Goal: Connect with others: Connect with other users

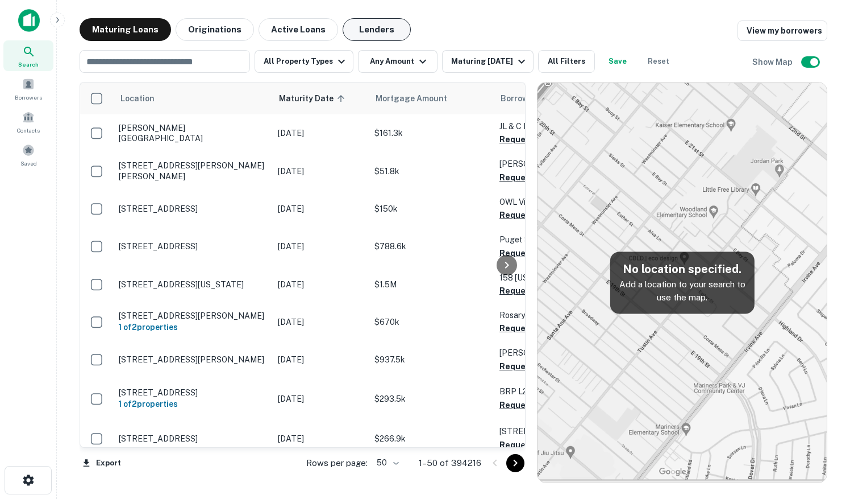
click at [372, 32] on button "Lenders" at bounding box center [377, 29] width 68 height 23
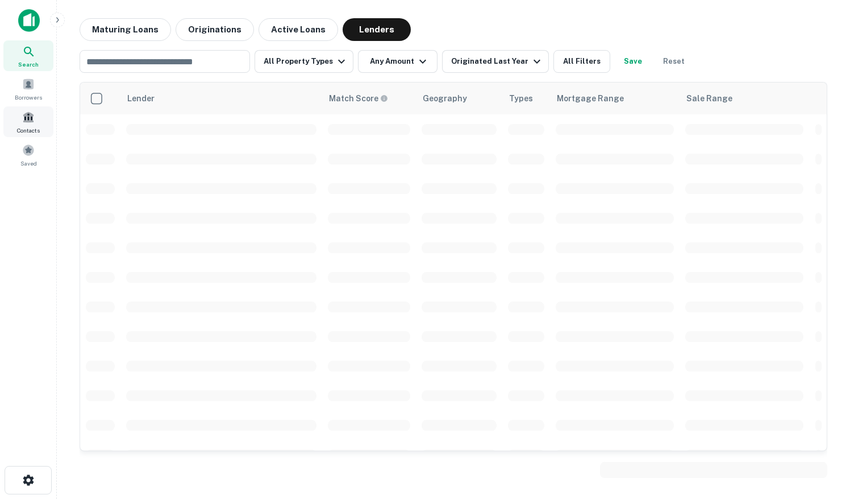
click at [23, 109] on div "Contacts" at bounding box center [28, 121] width 50 height 31
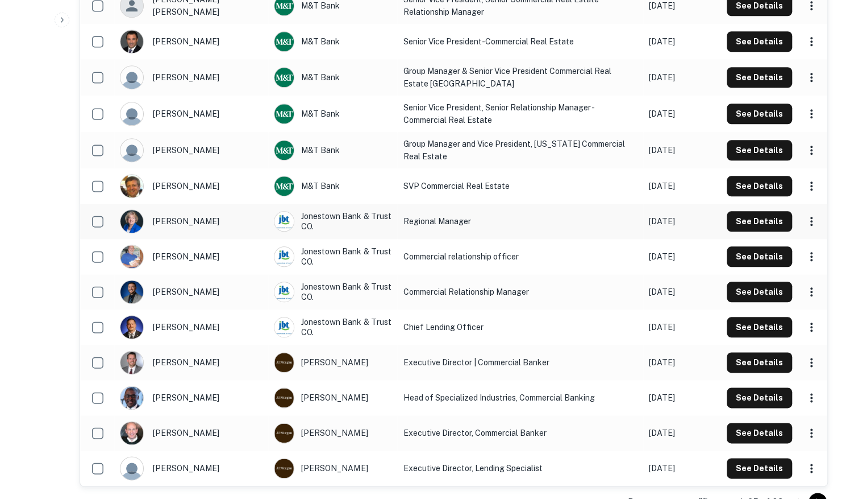
scroll to position [632, 0]
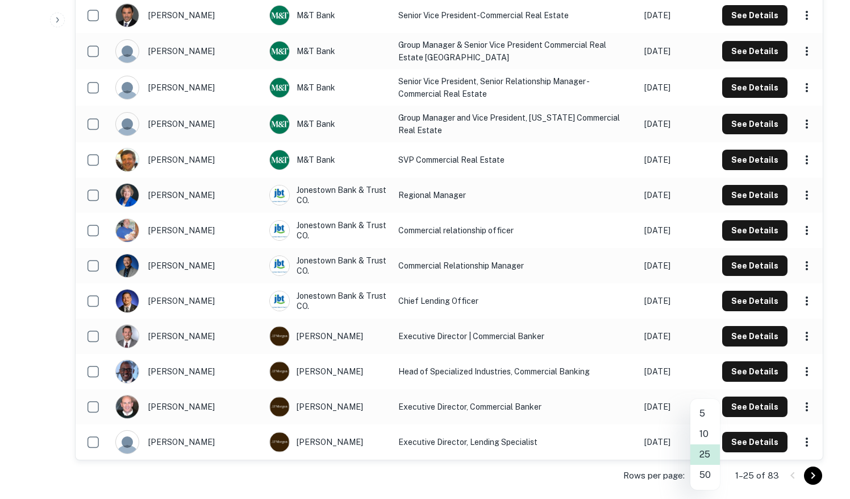
click at [703, 473] on li "50" at bounding box center [706, 474] width 30 height 20
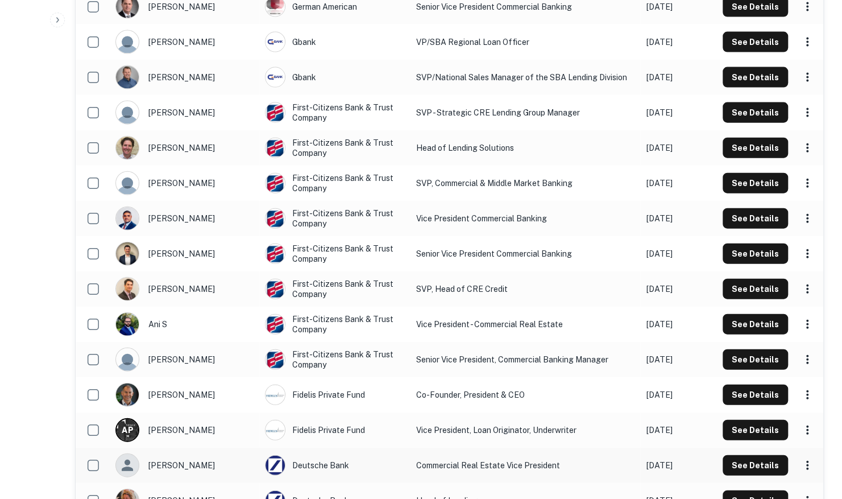
scroll to position [1517, 0]
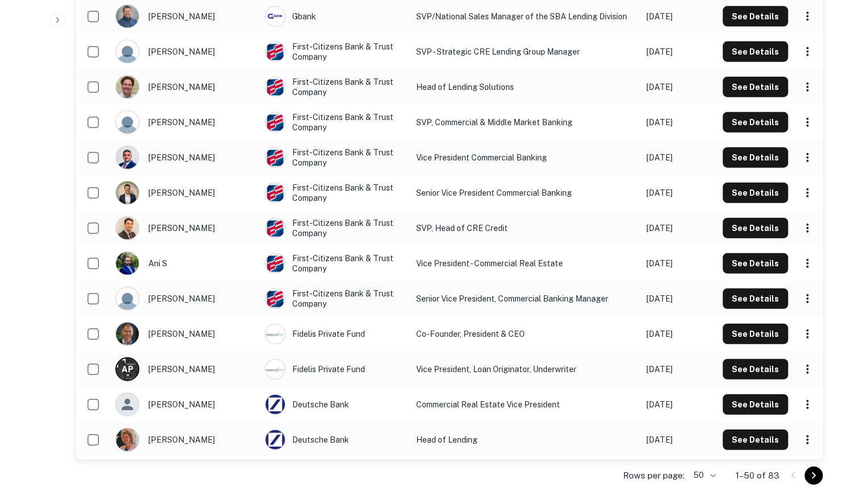
click at [817, 475] on icon "Go to next page" at bounding box center [814, 475] width 14 height 14
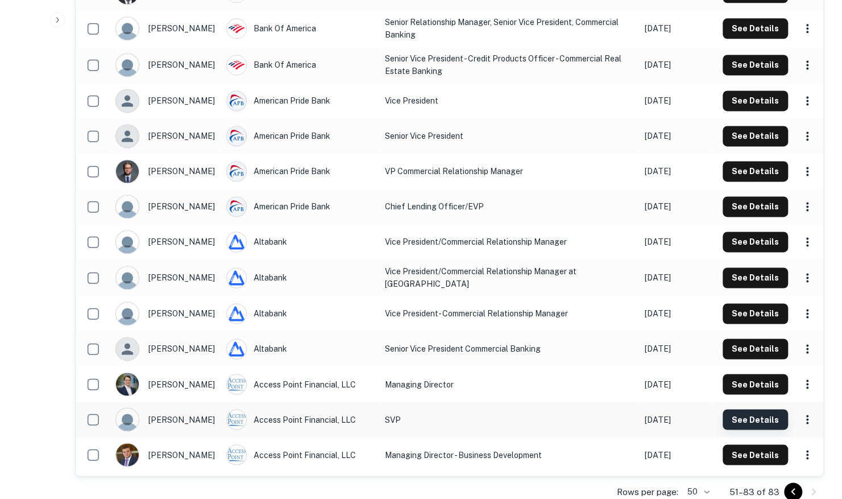
scroll to position [918, 0]
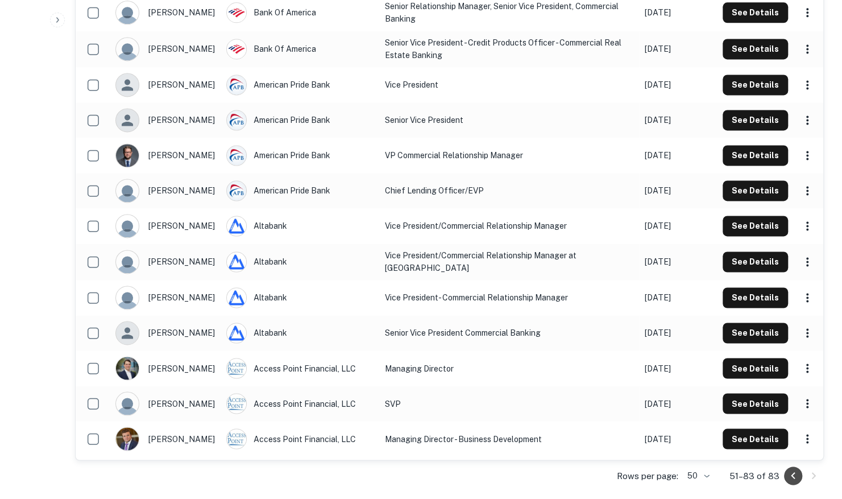
click at [791, 472] on icon "Go to previous page" at bounding box center [793, 475] width 14 height 14
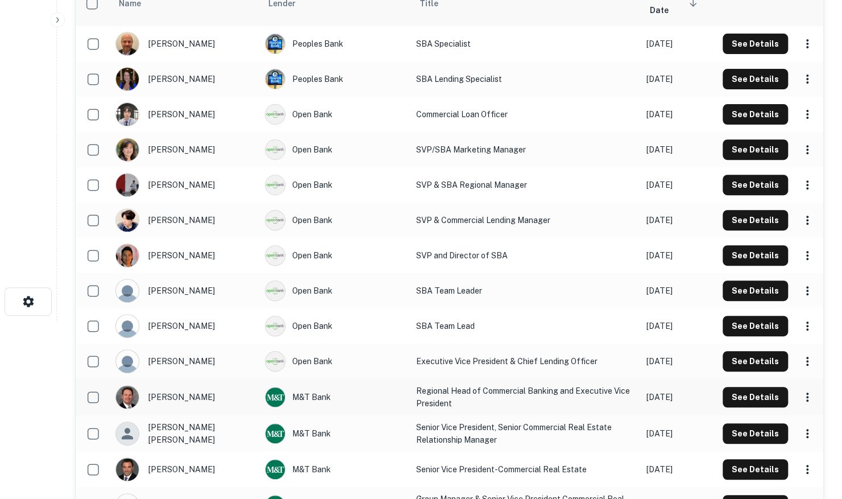
scroll to position [0, 0]
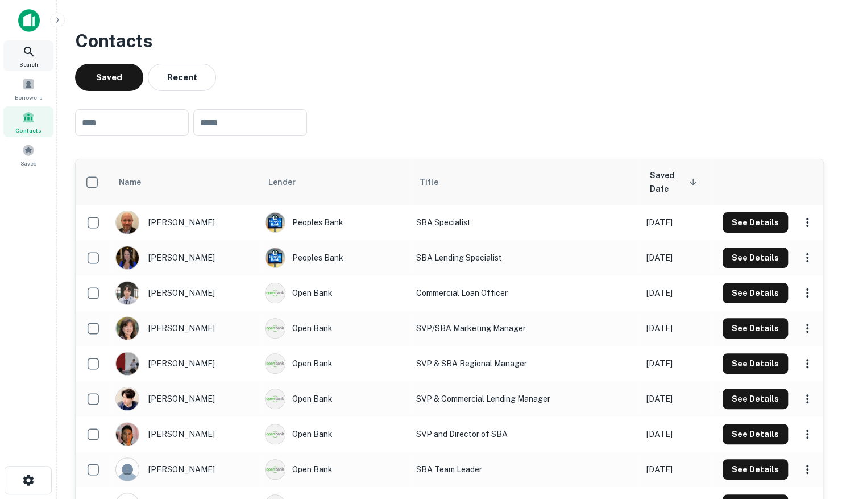
click at [30, 59] on div "Search" at bounding box center [28, 55] width 50 height 31
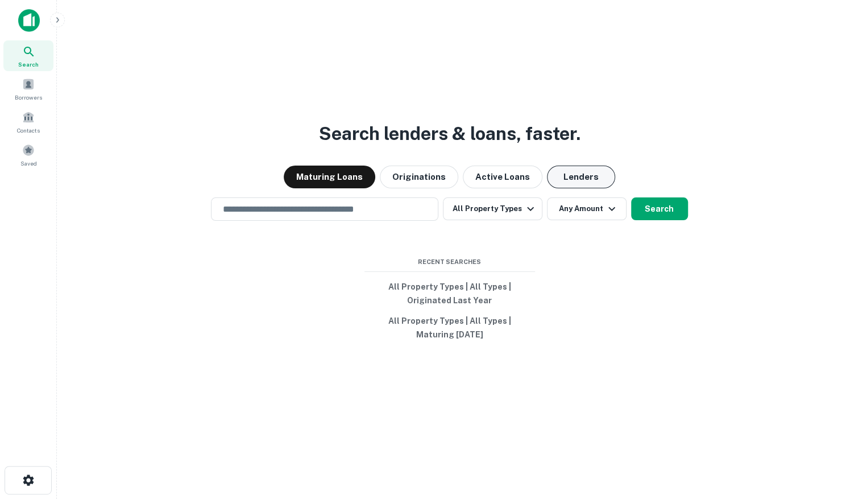
click at [576, 174] on button "Lenders" at bounding box center [581, 176] width 68 height 23
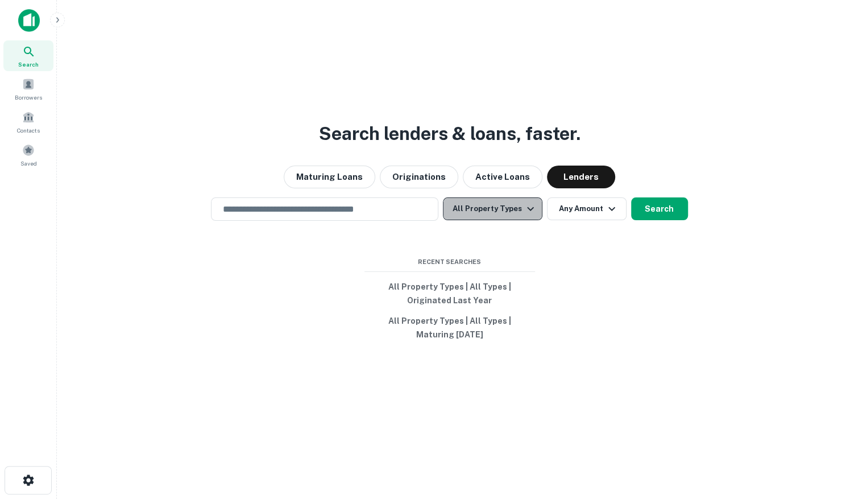
click at [536, 210] on button "All Property Types" at bounding box center [492, 208] width 99 height 23
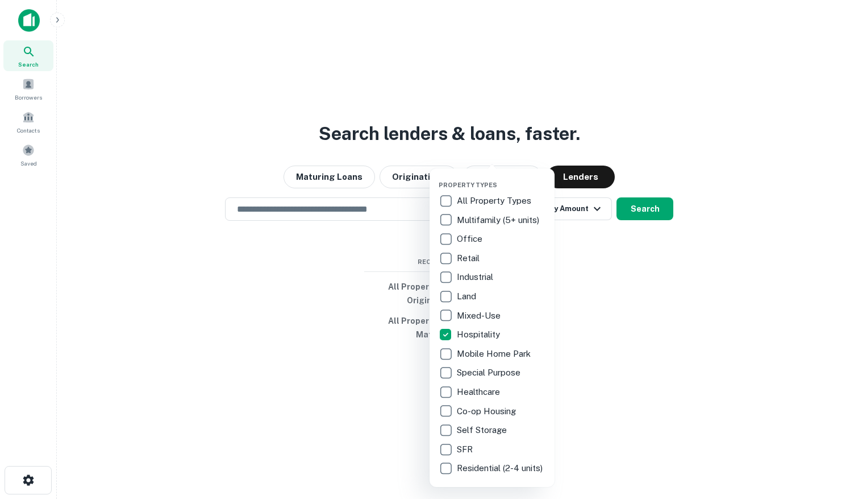
click at [673, 266] on div at bounding box center [425, 249] width 850 height 499
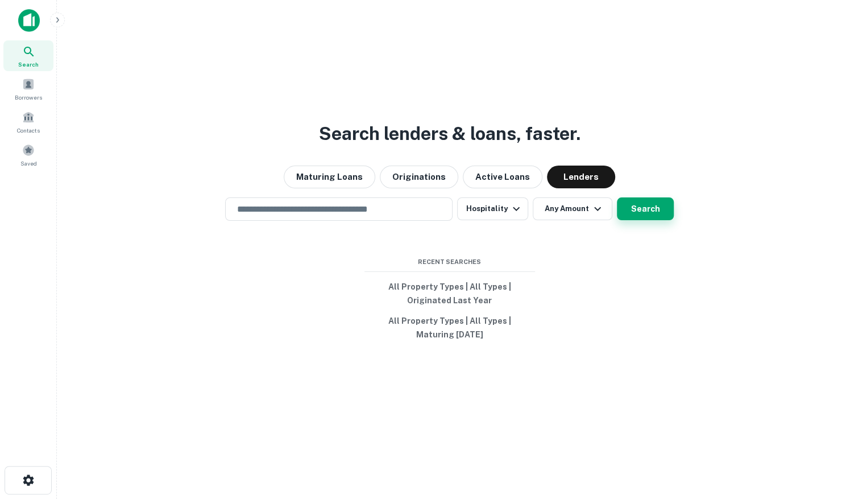
click at [654, 209] on button "Search" at bounding box center [645, 208] width 57 height 23
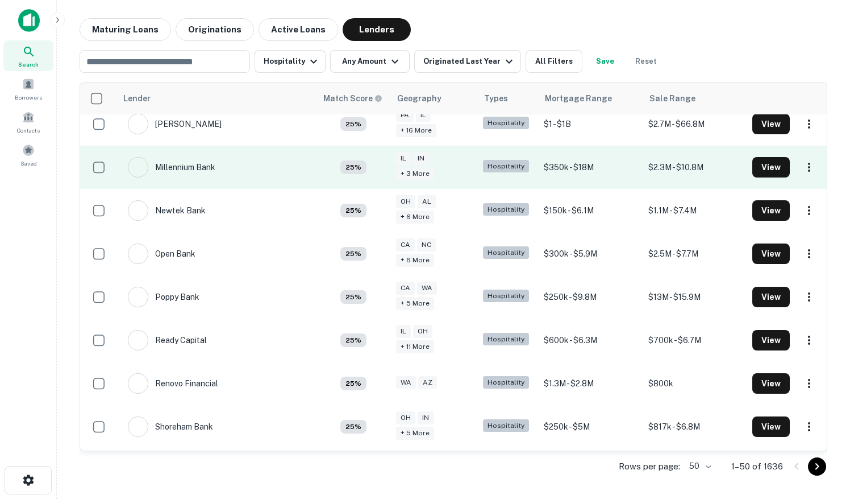
scroll to position [1421, 0]
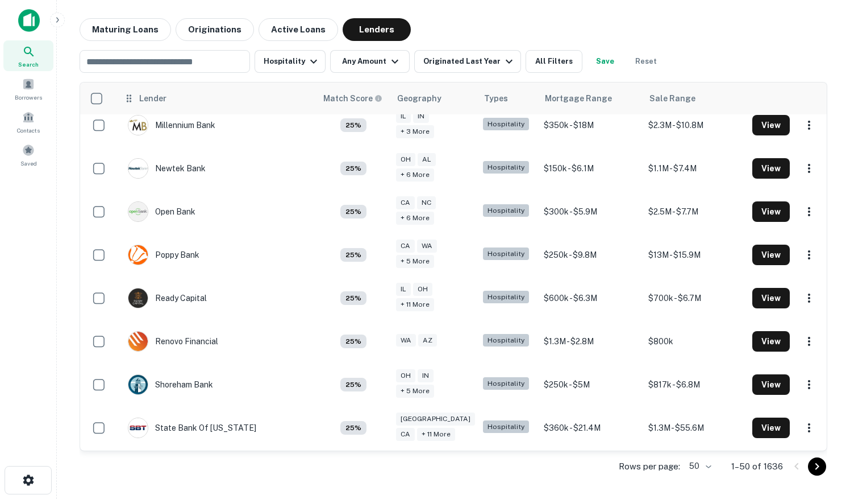
click at [158, 99] on div "Lender" at bounding box center [152, 99] width 27 height 14
click at [128, 101] on icon at bounding box center [128, 97] width 5 height 7
click at [141, 102] on div "Lender" at bounding box center [152, 99] width 27 height 14
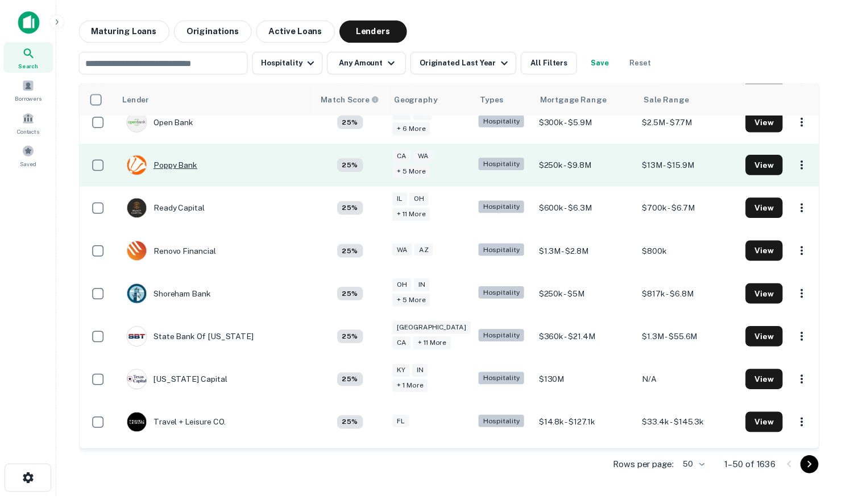
scroll to position [1478, 0]
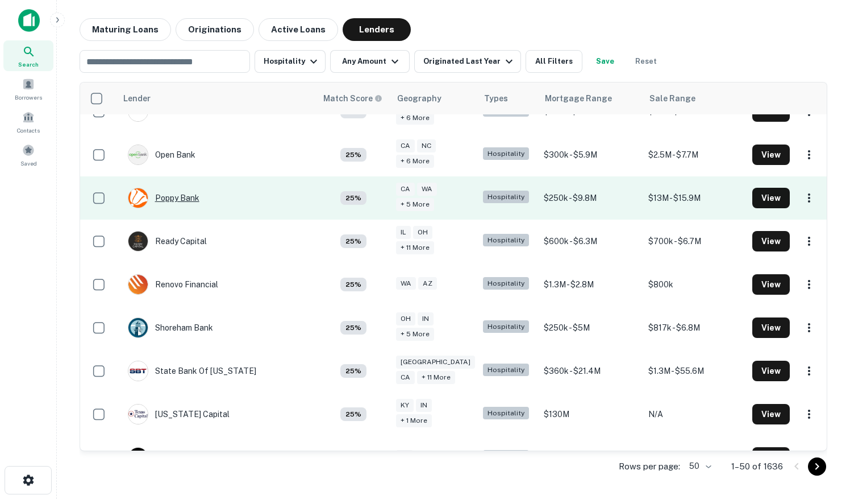
click at [172, 188] on div "Poppy Bank" at bounding box center [164, 198] width 72 height 20
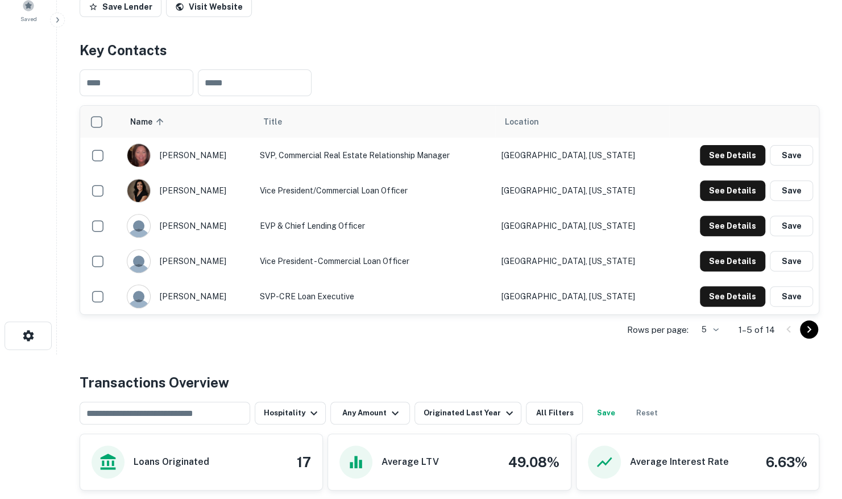
scroll to position [171, 0]
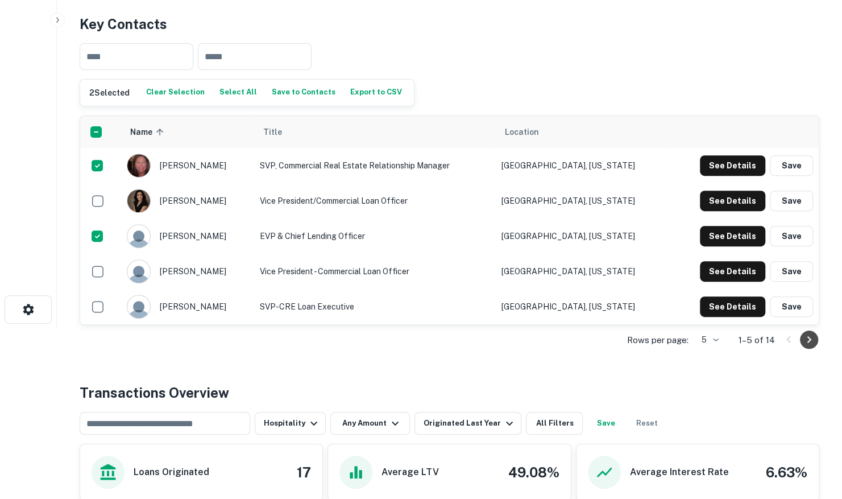
click at [805, 338] on icon "Go to next page" at bounding box center [809, 340] width 14 height 14
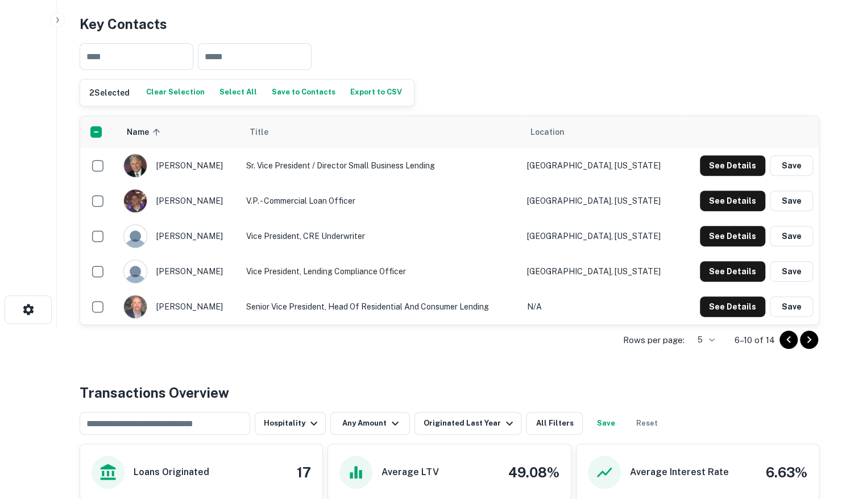
click at [805, 338] on icon "Go to next page" at bounding box center [809, 340] width 14 height 14
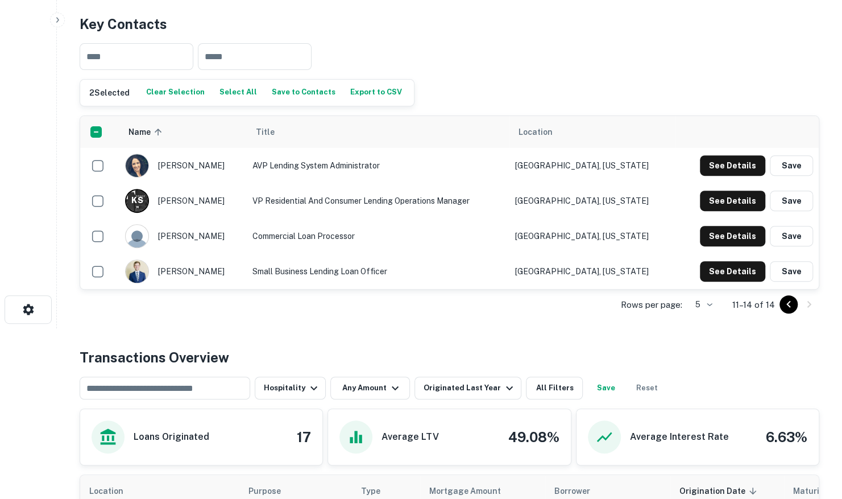
click at [785, 304] on icon "Go to previous page" at bounding box center [789, 304] width 14 height 14
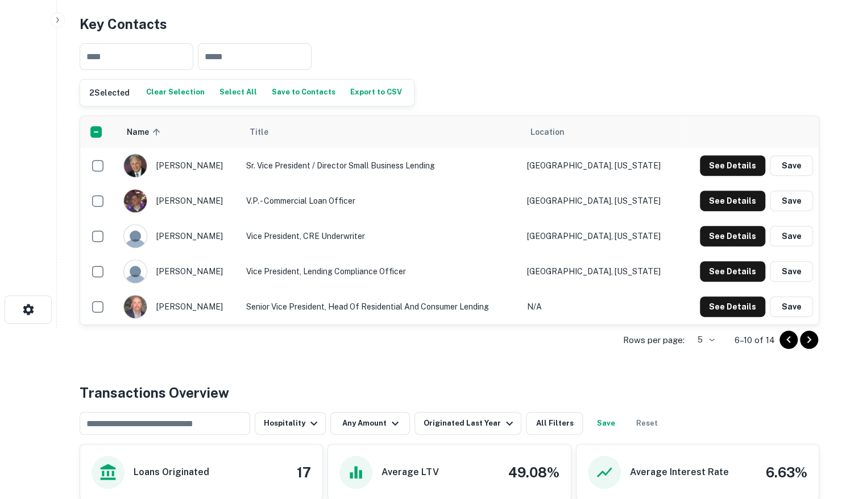
click at [787, 338] on icon "Go to previous page" at bounding box center [788, 339] width 4 height 7
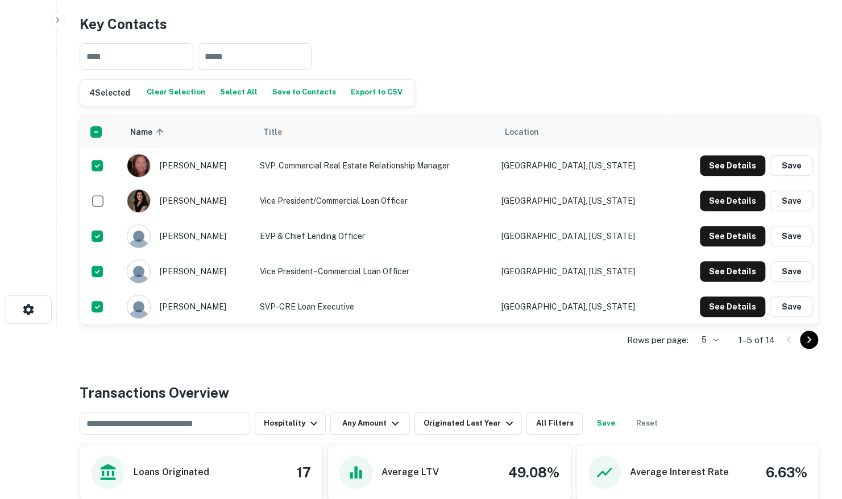
click at [285, 91] on button "Save to Contacts" at bounding box center [303, 92] width 69 height 17
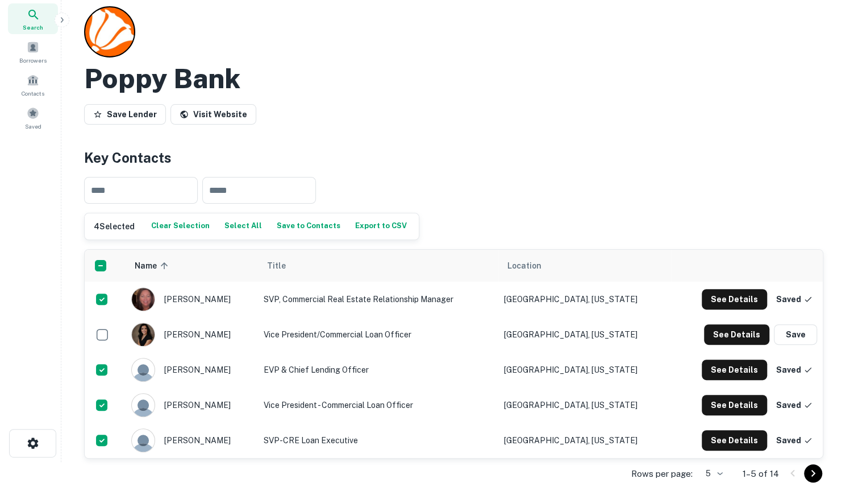
scroll to position [0, 0]
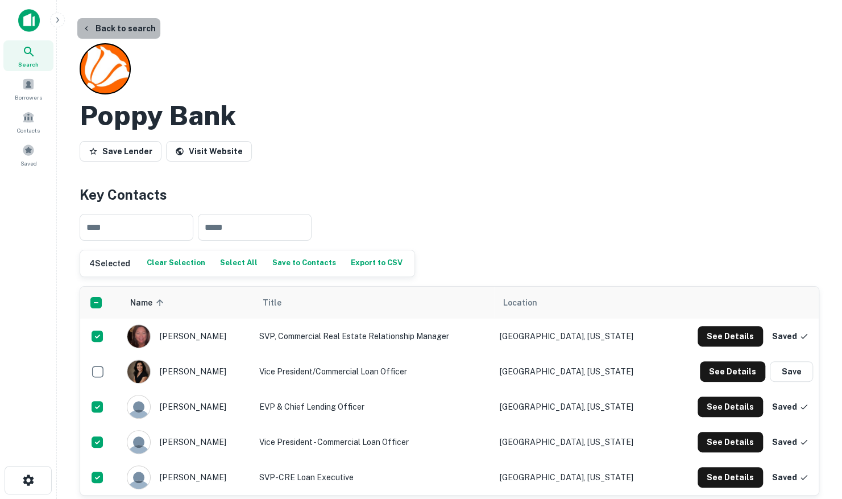
click at [126, 33] on button "Back to search" at bounding box center [118, 28] width 83 height 20
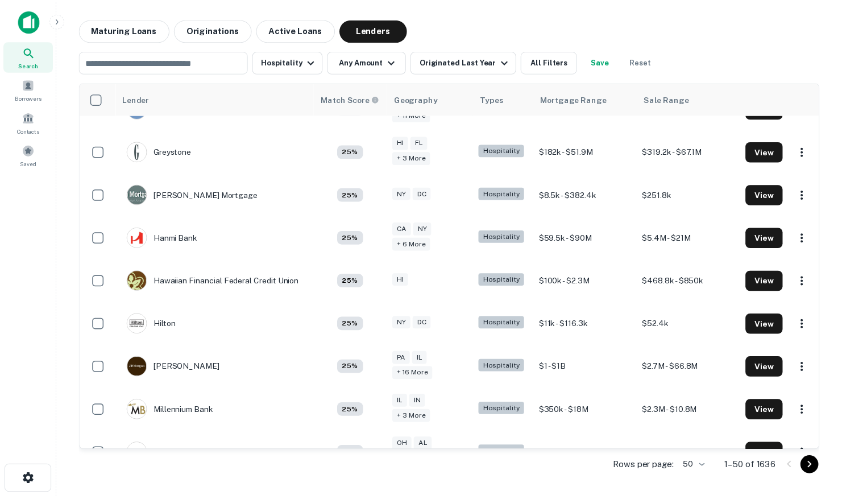
scroll to position [1478, 0]
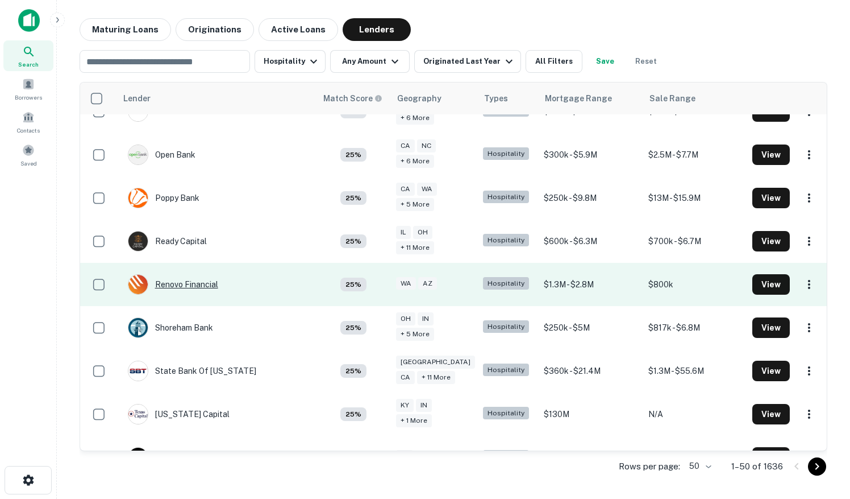
click at [186, 274] on div "Renovo Financial" at bounding box center [173, 284] width 90 height 20
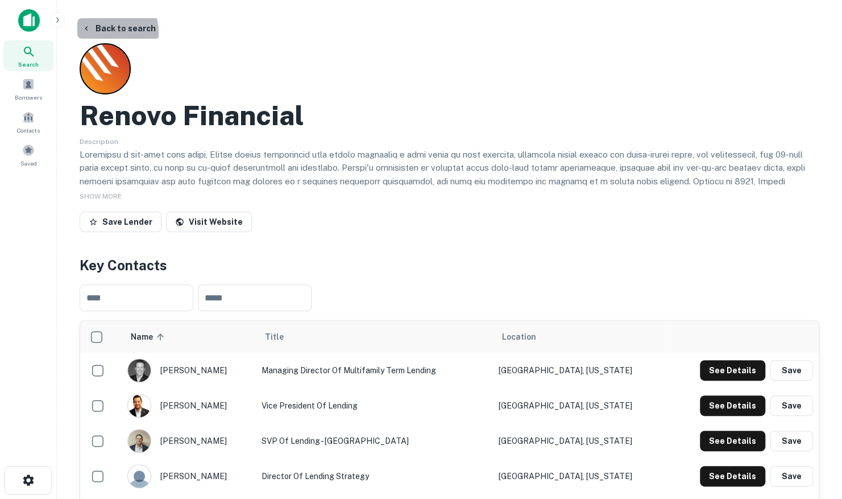
click at [101, 33] on button "Back to search" at bounding box center [118, 28] width 83 height 20
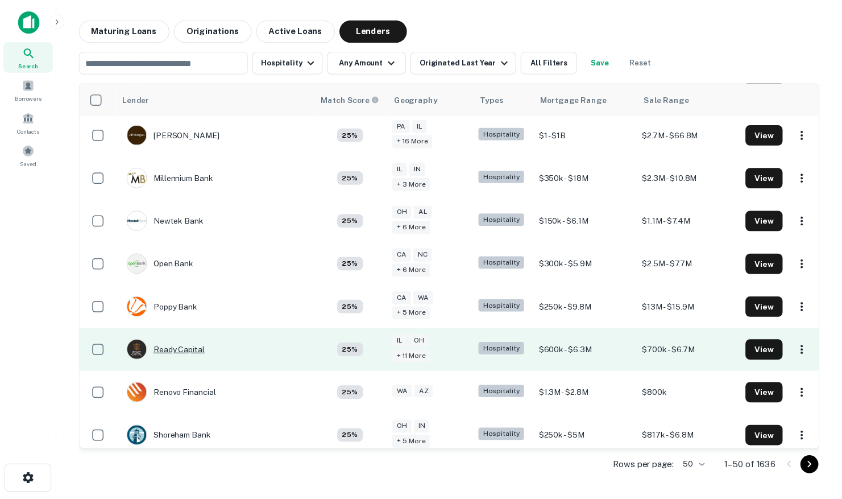
scroll to position [1478, 0]
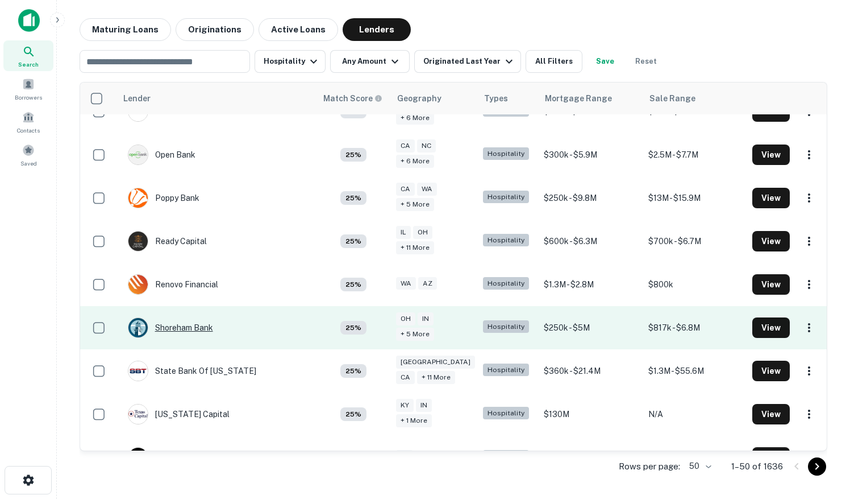
click at [175, 317] on div "Shoreham Bank" at bounding box center [170, 327] width 85 height 20
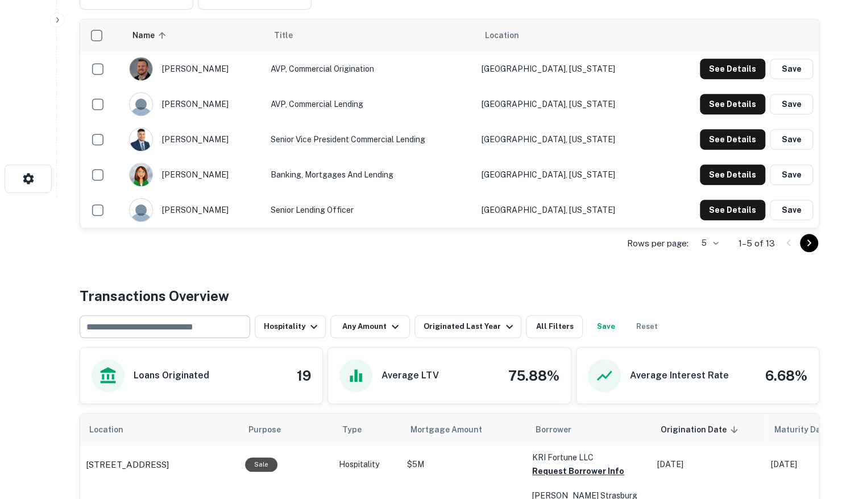
scroll to position [284, 0]
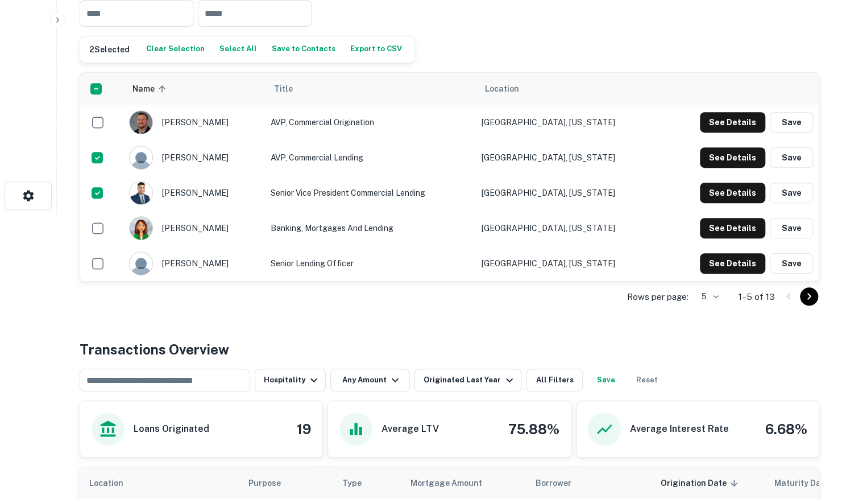
click at [807, 300] on icon "Go to next page" at bounding box center [809, 296] width 14 height 14
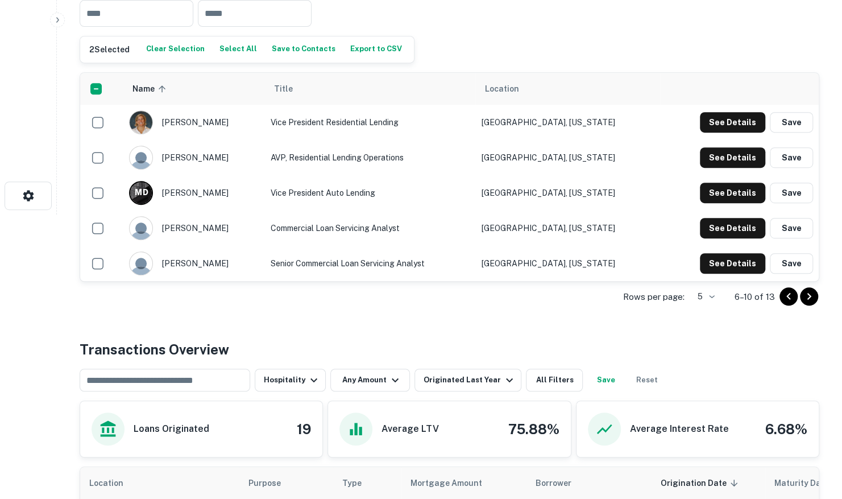
click at [807, 292] on icon "Go to next page" at bounding box center [809, 296] width 14 height 14
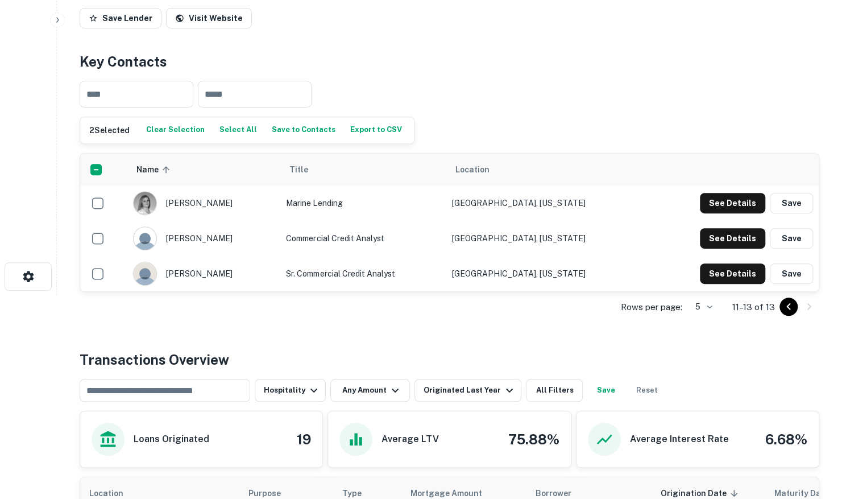
scroll to position [57, 0]
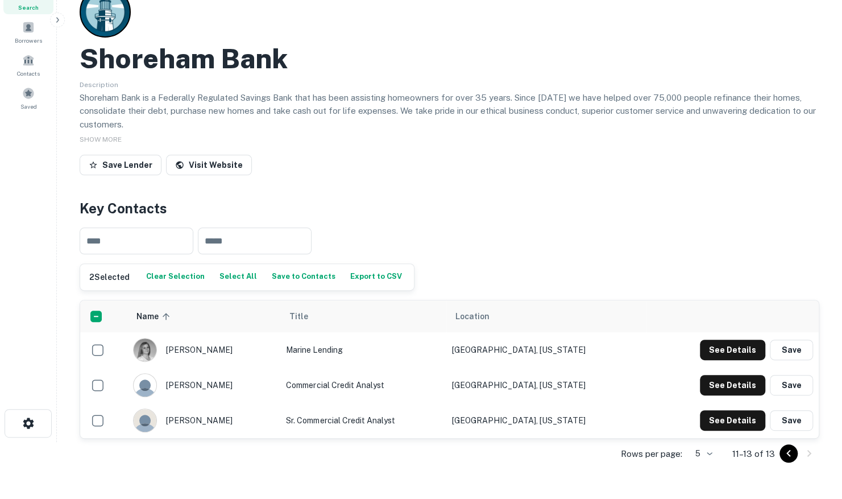
click at [282, 277] on button "Save to Contacts" at bounding box center [303, 276] width 69 height 17
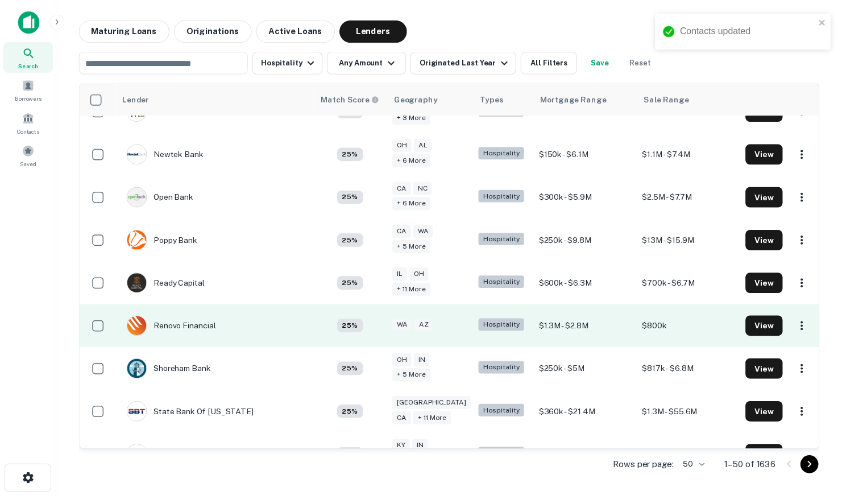
scroll to position [1478, 0]
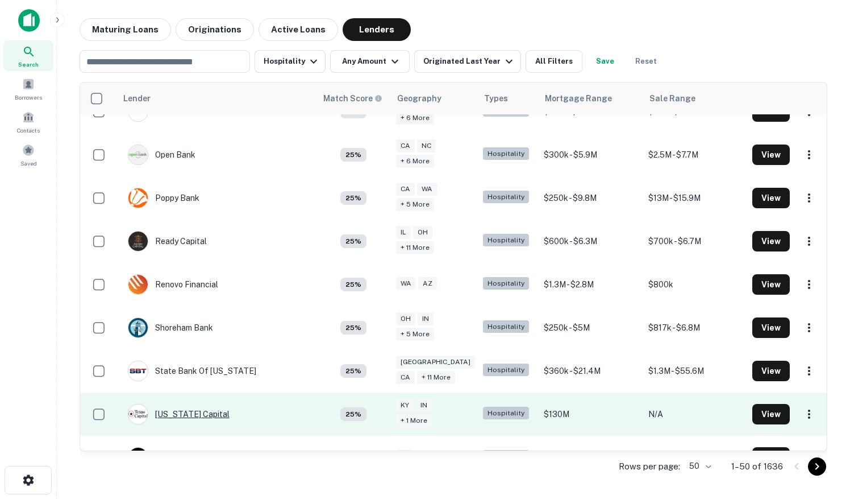
click at [186, 404] on div "[US_STATE] Capital" at bounding box center [179, 414] width 102 height 20
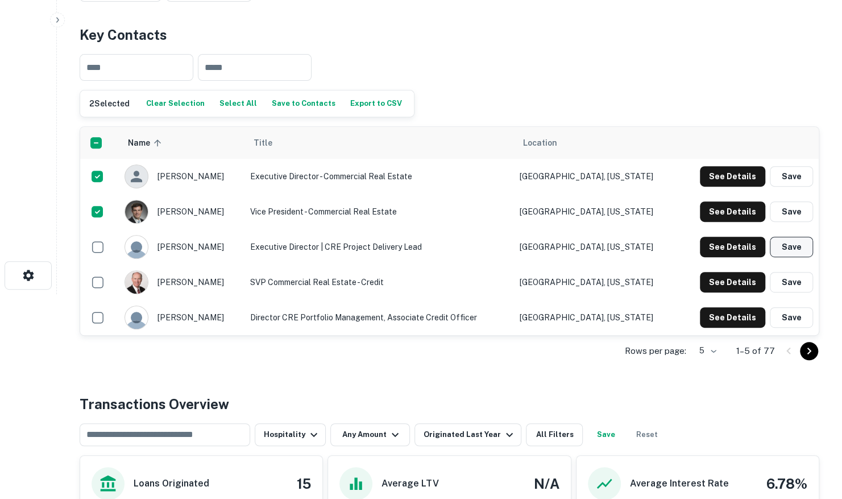
scroll to position [227, 0]
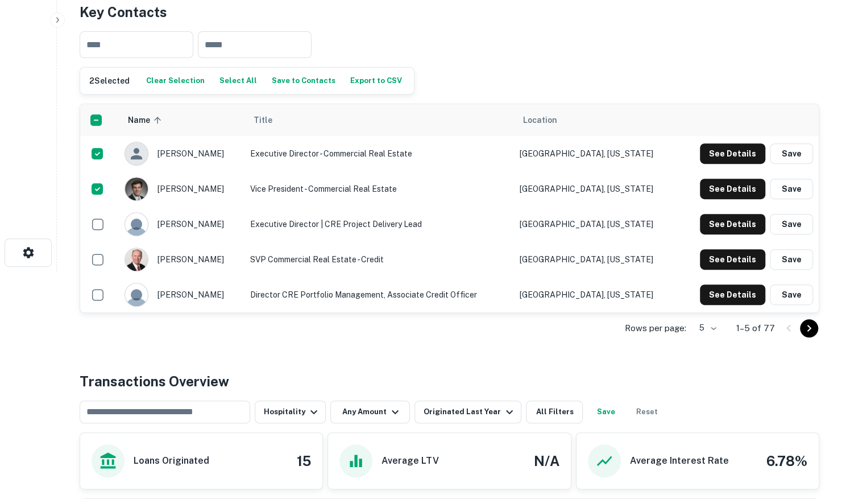
click at [809, 330] on icon "Go to next page" at bounding box center [809, 328] width 14 height 14
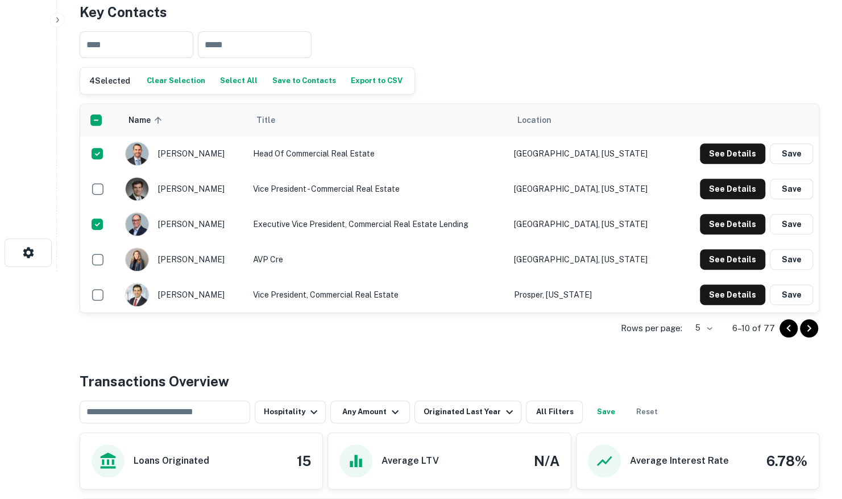
click at [810, 330] on icon "Go to next page" at bounding box center [809, 328] width 14 height 14
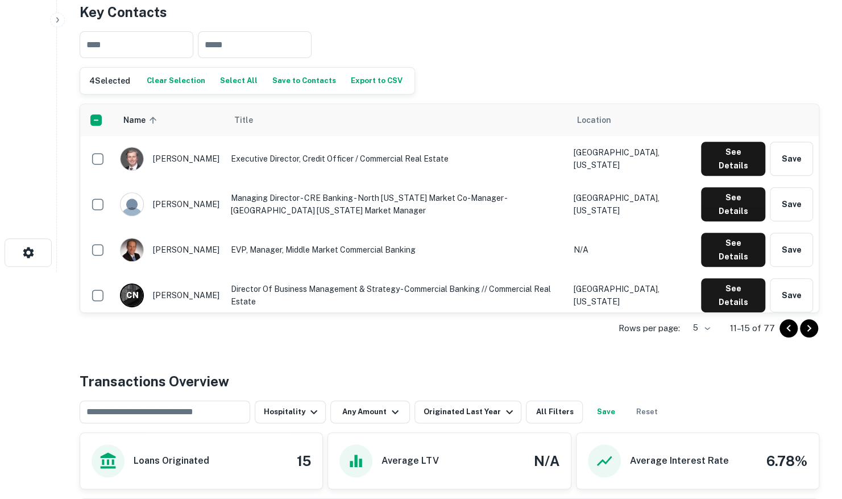
click at [809, 327] on icon "Go to next page" at bounding box center [809, 328] width 4 height 7
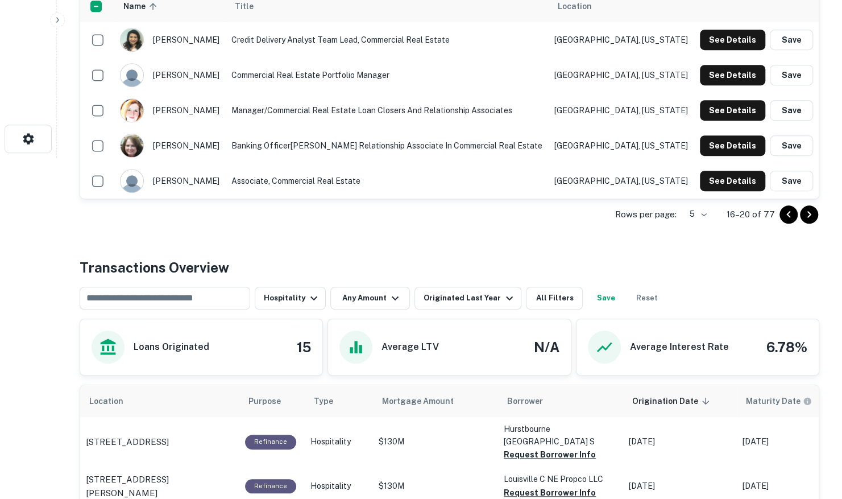
scroll to position [284, 0]
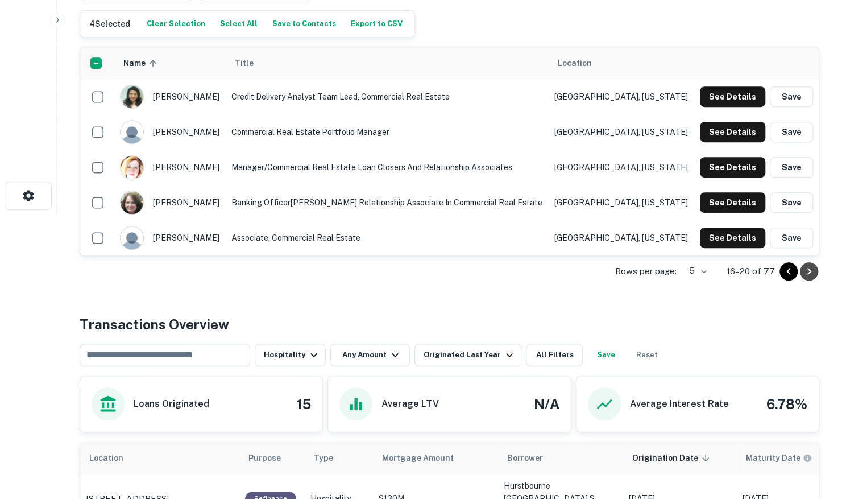
click at [806, 271] on icon "Go to next page" at bounding box center [809, 271] width 14 height 14
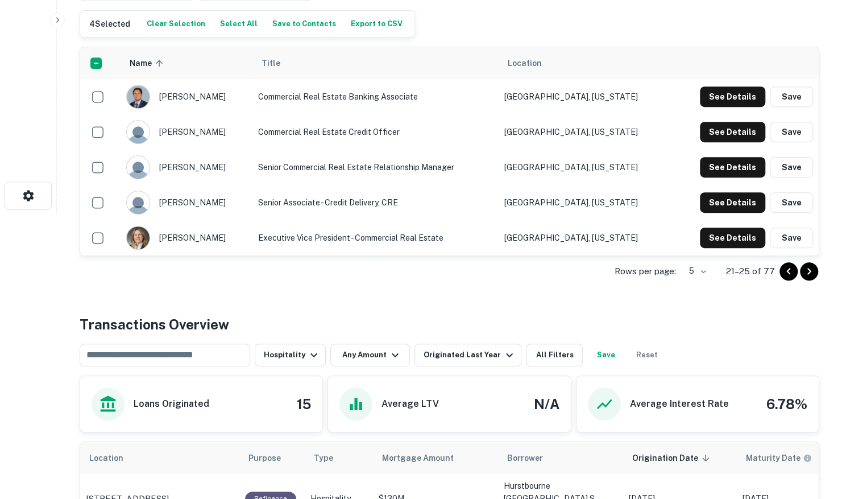
click at [812, 274] on icon "Go to next page" at bounding box center [809, 271] width 14 height 14
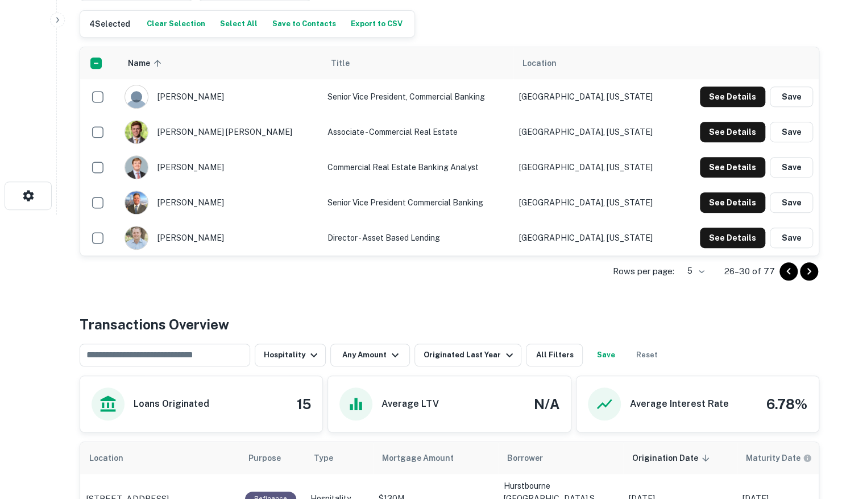
click at [808, 273] on icon "Go to next page" at bounding box center [809, 271] width 14 height 14
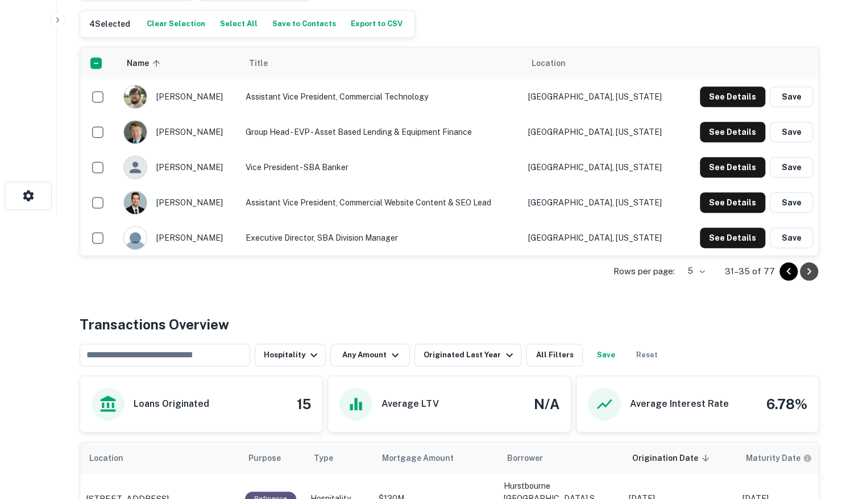
click at [808, 273] on icon "Go to next page" at bounding box center [809, 271] width 14 height 14
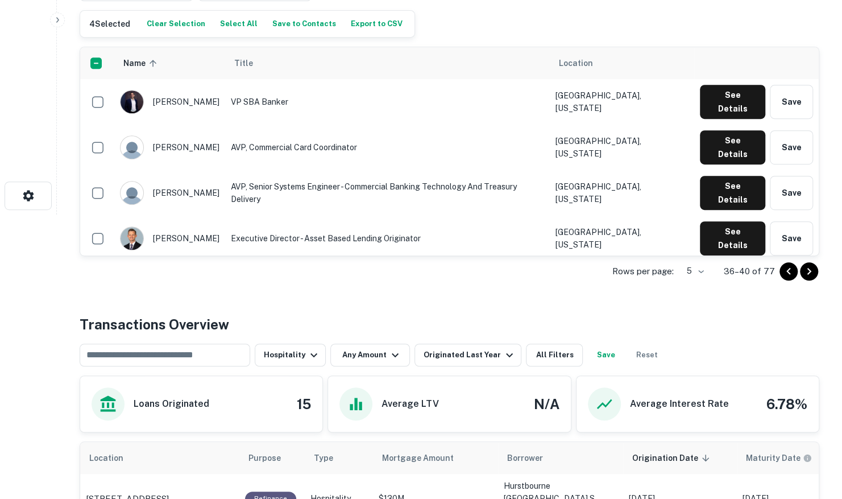
click at [808, 273] on icon "Go to next page" at bounding box center [809, 271] width 14 height 14
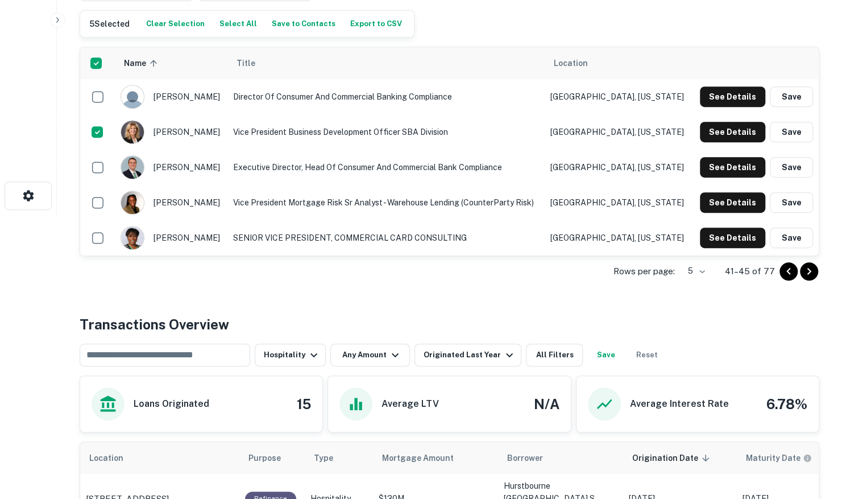
click at [803, 271] on icon "Go to next page" at bounding box center [809, 271] width 14 height 14
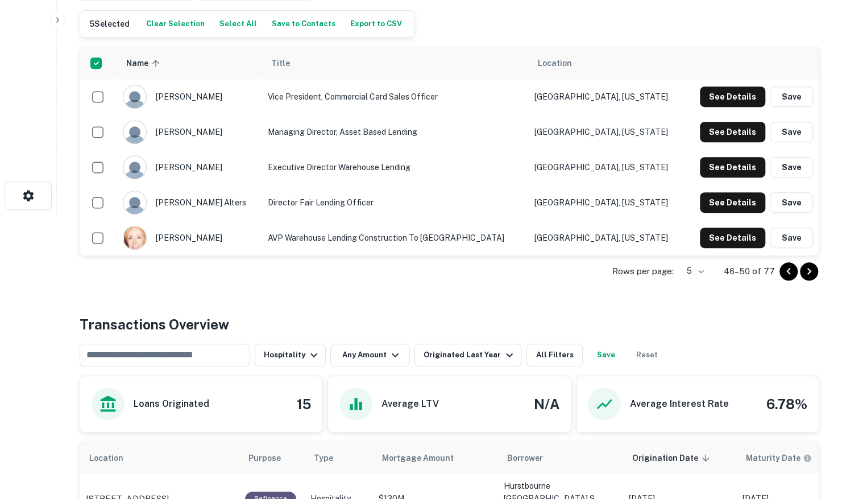
click at [816, 274] on button "Go to next page" at bounding box center [809, 271] width 18 height 18
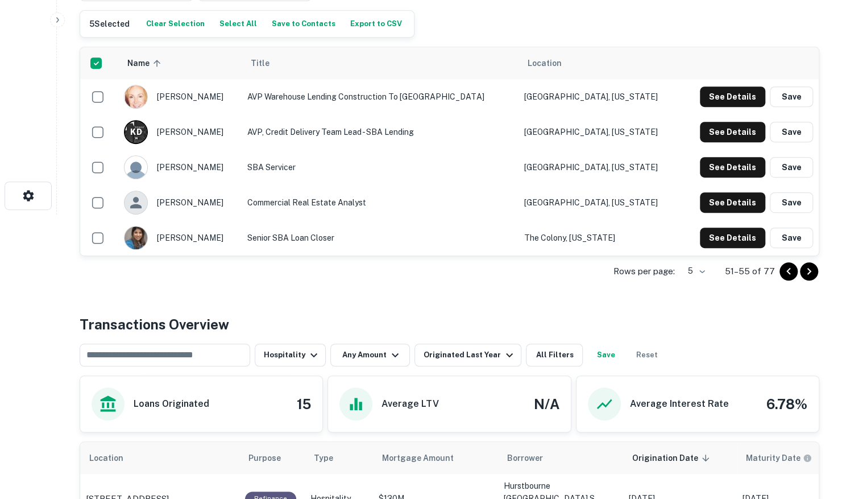
click at [806, 271] on icon "Go to next page" at bounding box center [809, 271] width 14 height 14
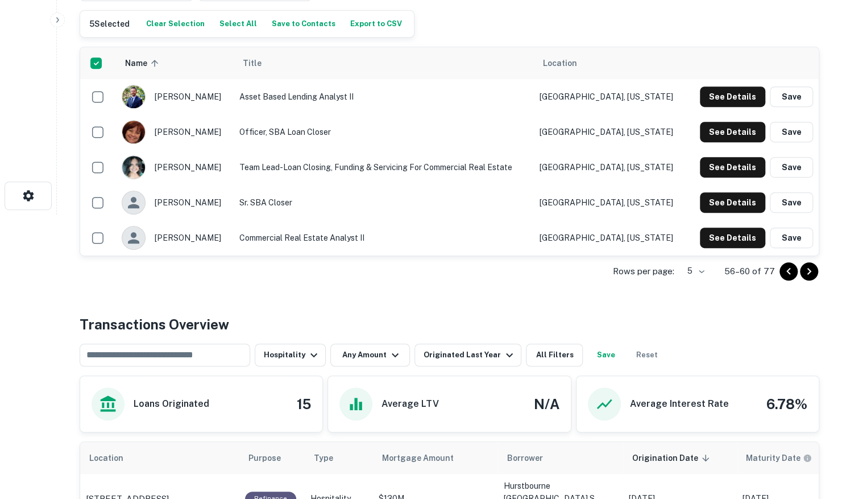
click at [804, 273] on icon "Go to next page" at bounding box center [809, 271] width 14 height 14
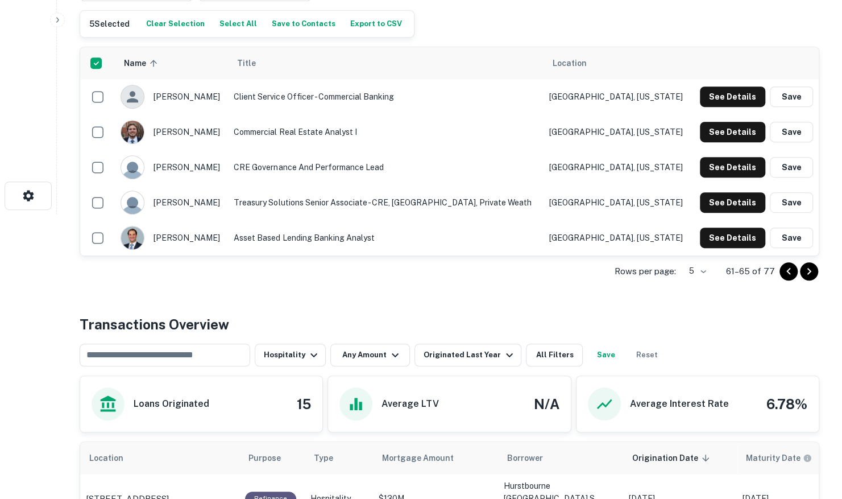
click at [811, 273] on icon "Go to next page" at bounding box center [809, 271] width 14 height 14
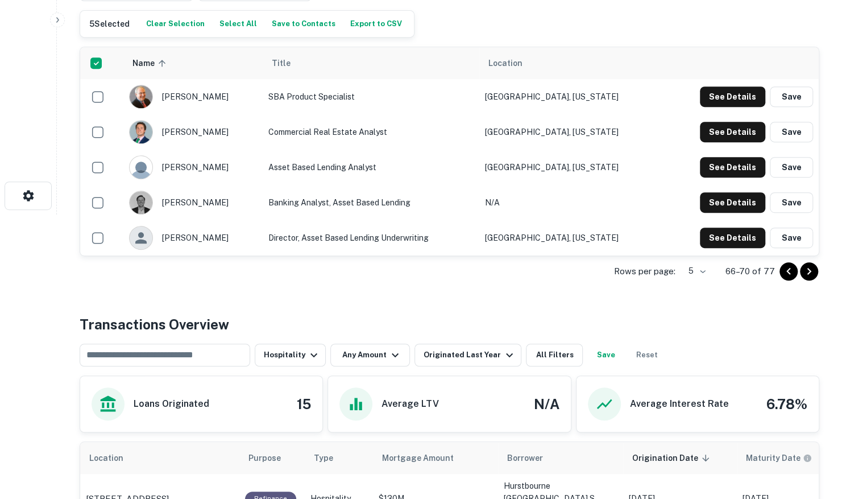
click at [811, 273] on icon "Go to next page" at bounding box center [809, 271] width 14 height 14
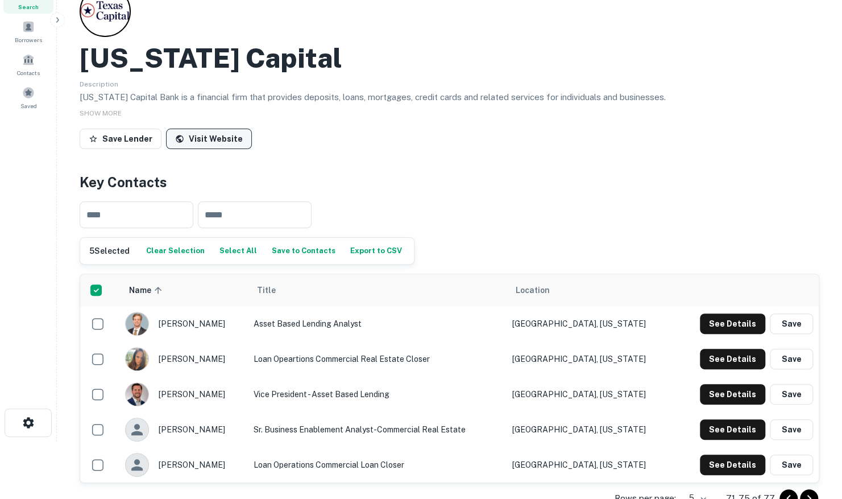
scroll to position [57, 0]
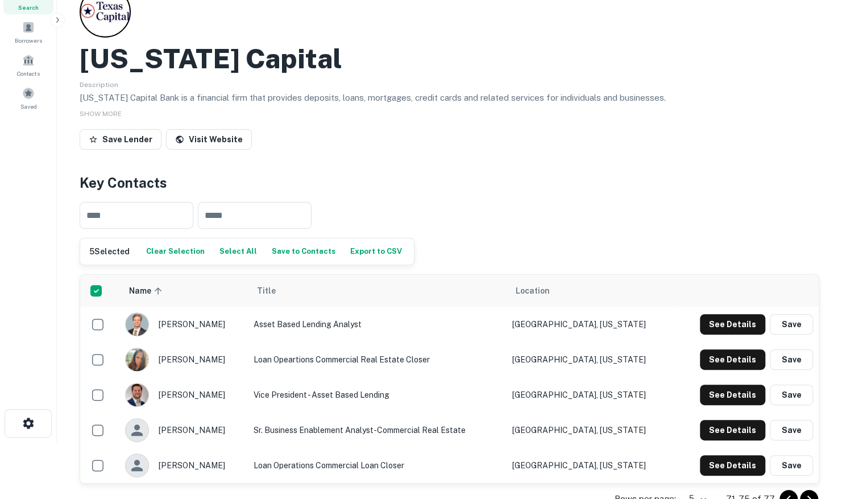
click at [298, 251] on button "Save to Contacts" at bounding box center [303, 251] width 69 height 17
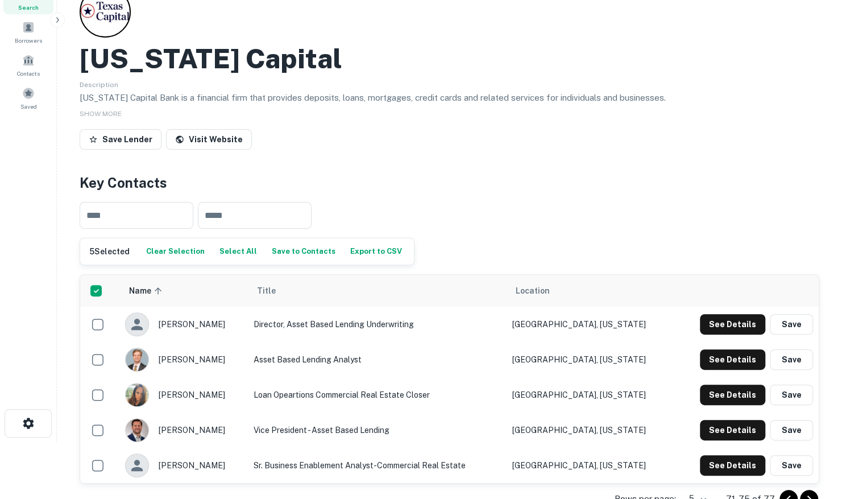
click at [305, 255] on button "Save to Contacts" at bounding box center [303, 251] width 69 height 17
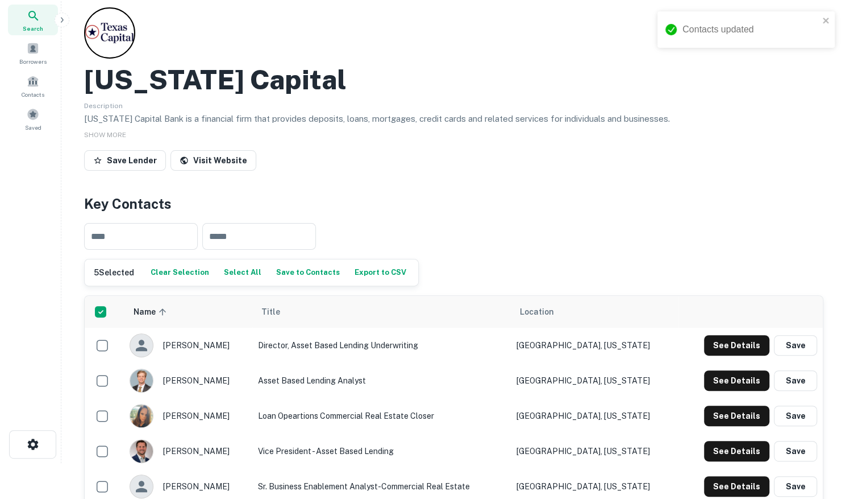
scroll to position [0, 0]
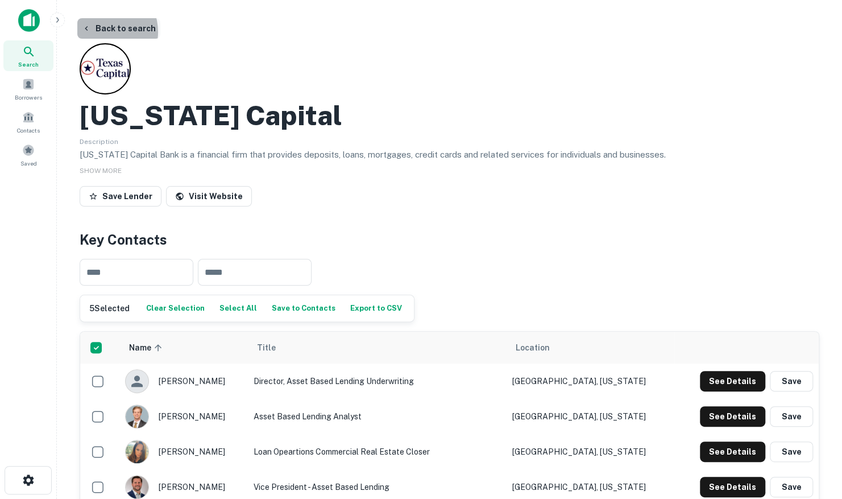
click at [103, 32] on button "Back to search" at bounding box center [118, 28] width 83 height 20
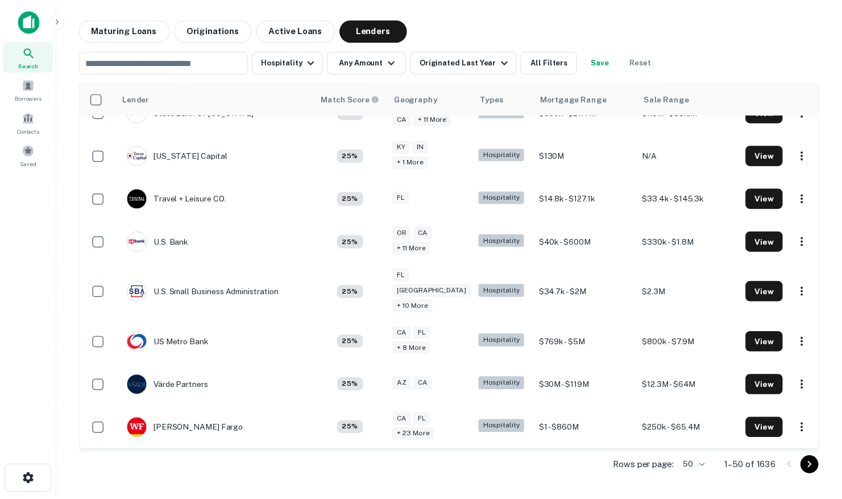
scroll to position [1762, 0]
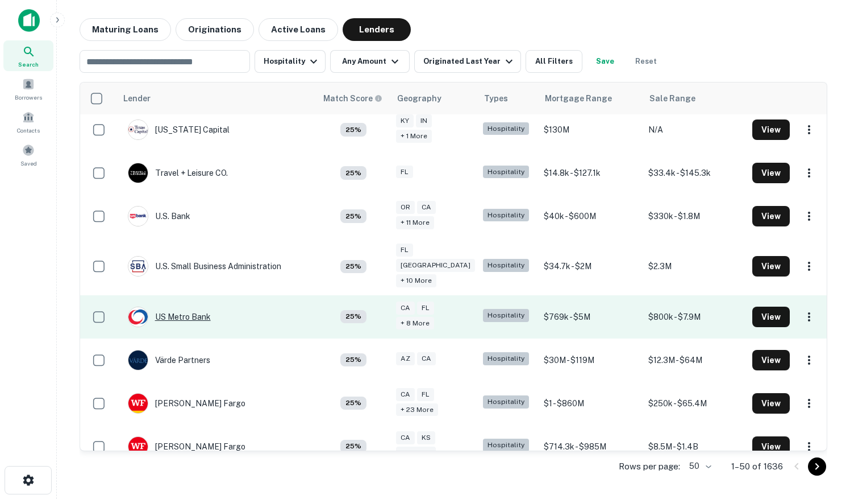
click at [178, 306] on div "US Metro Bank" at bounding box center [169, 316] width 83 height 20
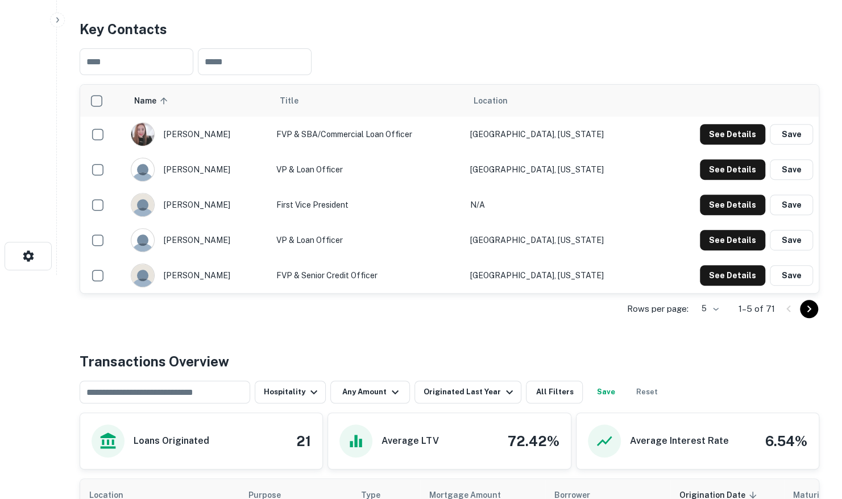
scroll to position [284, 0]
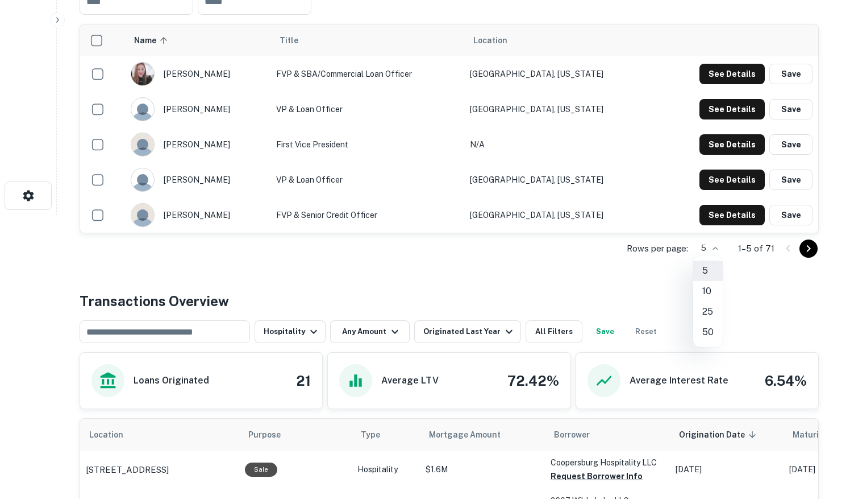
click at [709, 326] on li "50" at bounding box center [709, 332] width 30 height 20
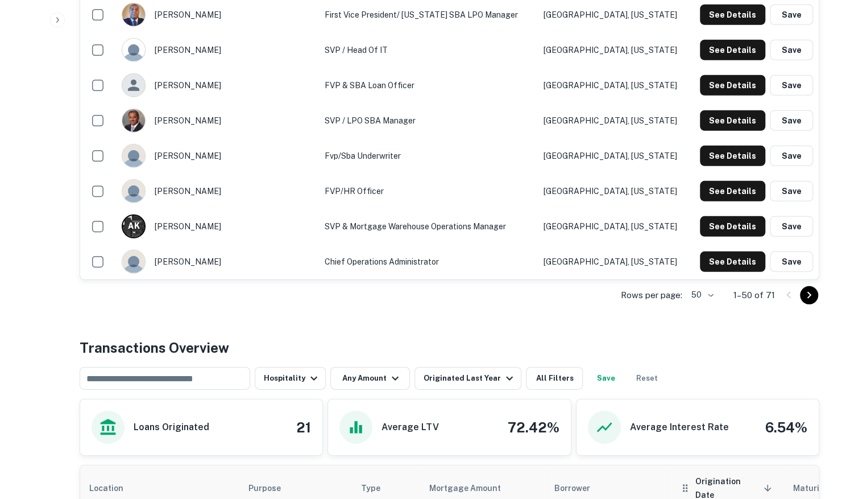
scroll to position [2026, 0]
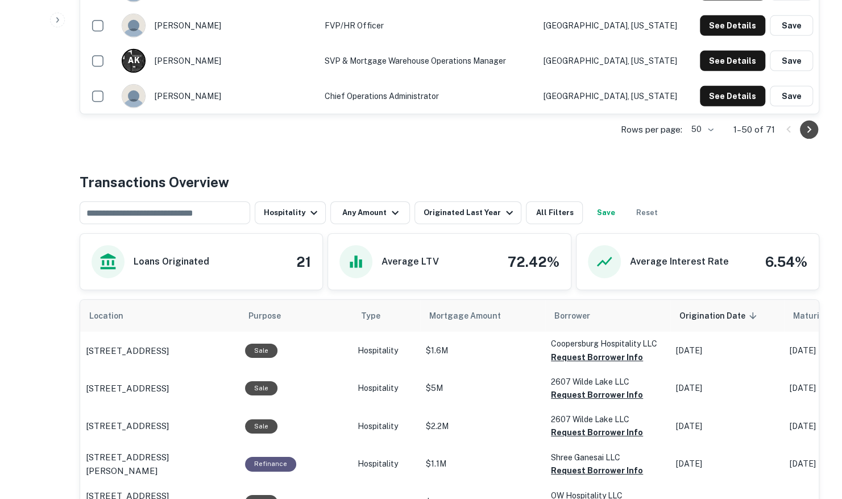
click at [808, 124] on icon "Go to next page" at bounding box center [809, 130] width 14 height 14
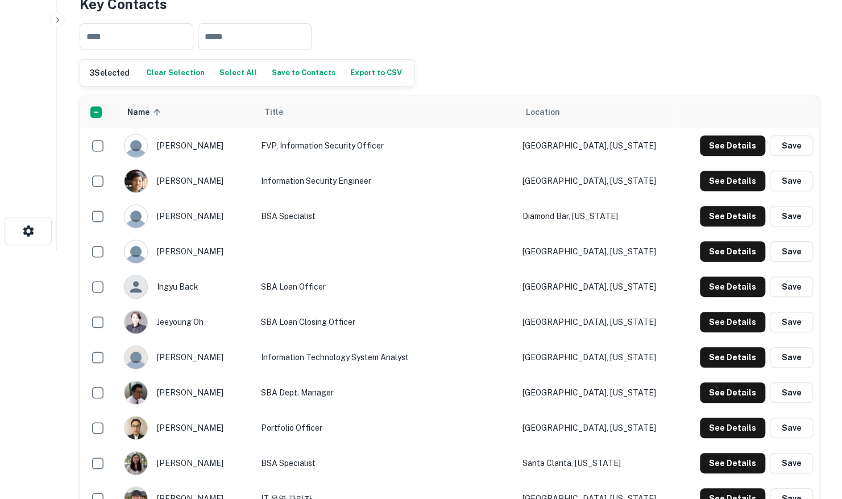
scroll to position [222, 0]
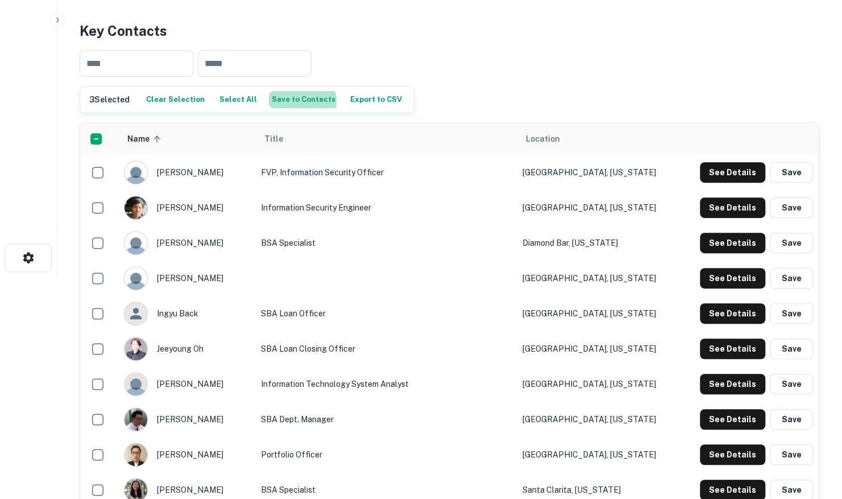
click at [285, 101] on button "Save to Contacts" at bounding box center [303, 99] width 69 height 17
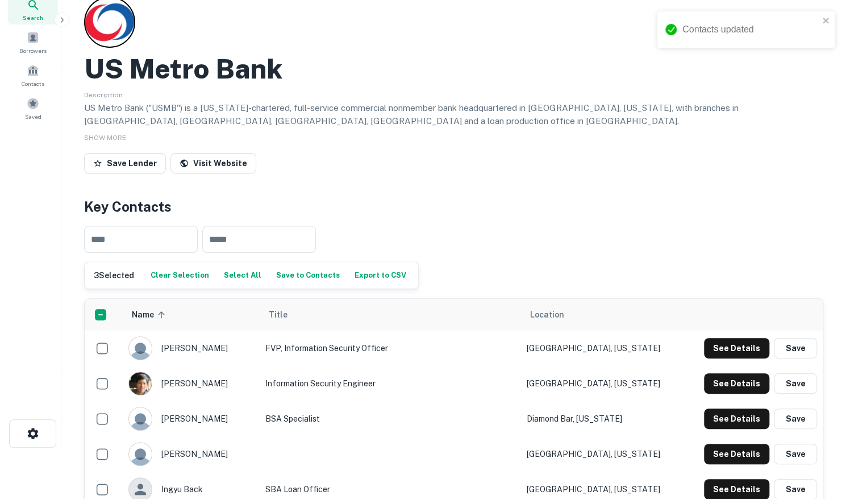
scroll to position [0, 0]
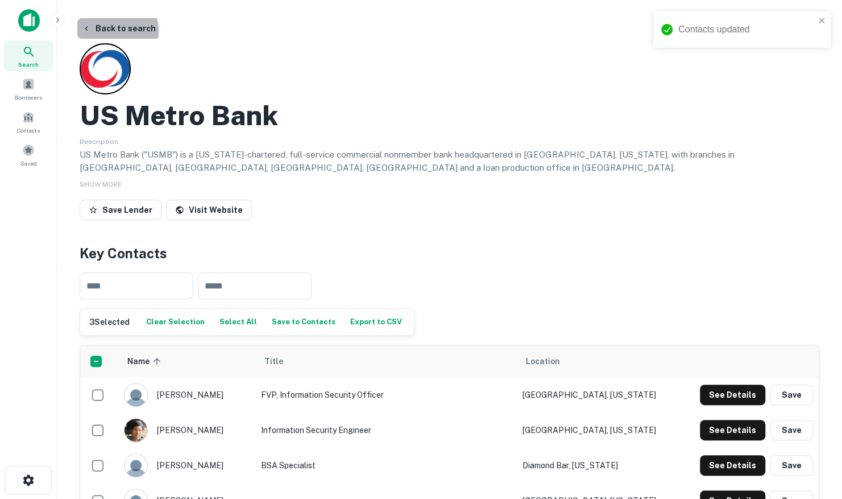
click at [115, 31] on button "Back to search" at bounding box center [118, 28] width 83 height 20
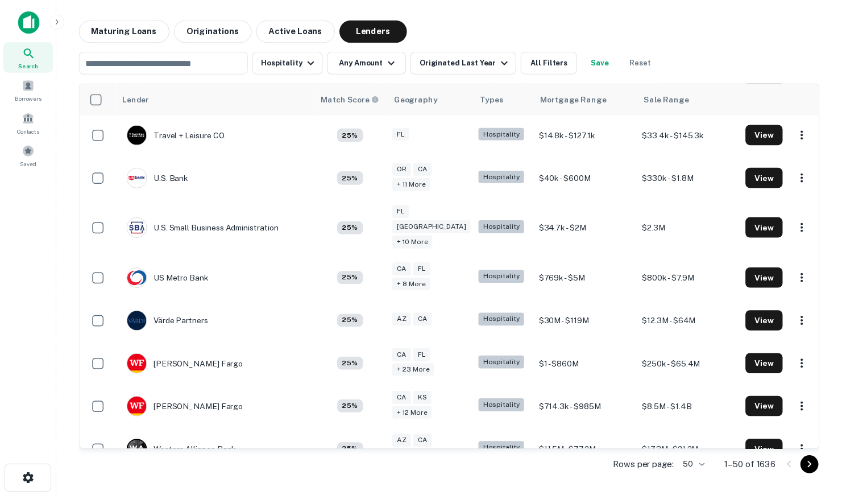
scroll to position [1824, 0]
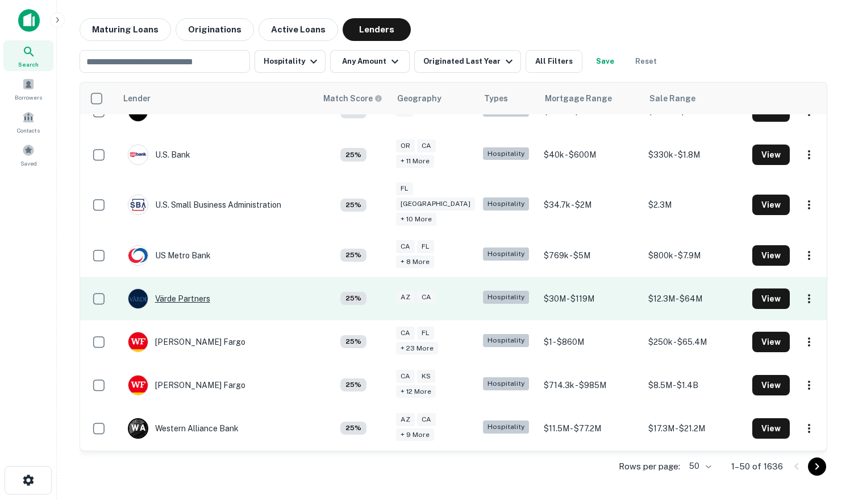
click at [177, 288] on div "Värde Partners" at bounding box center [169, 298] width 82 height 20
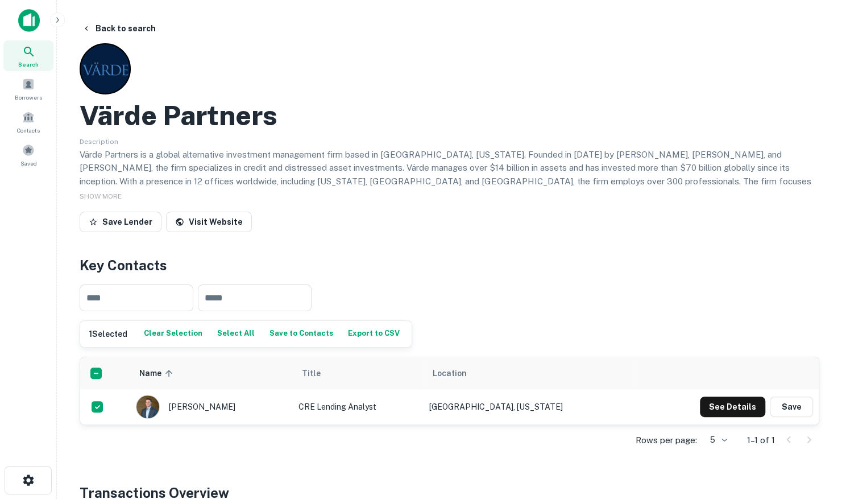
click at [284, 330] on button "Save to Contacts" at bounding box center [301, 333] width 69 height 17
click at [102, 30] on button "Back to search" at bounding box center [118, 28] width 83 height 20
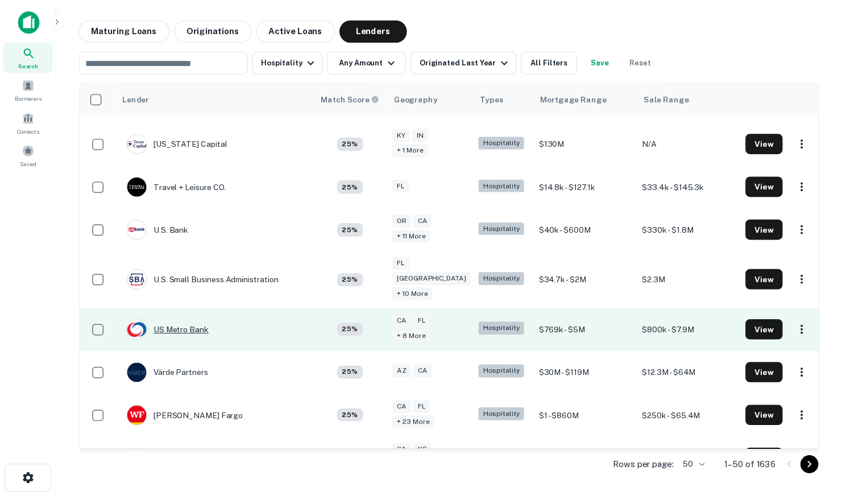
scroll to position [1824, 0]
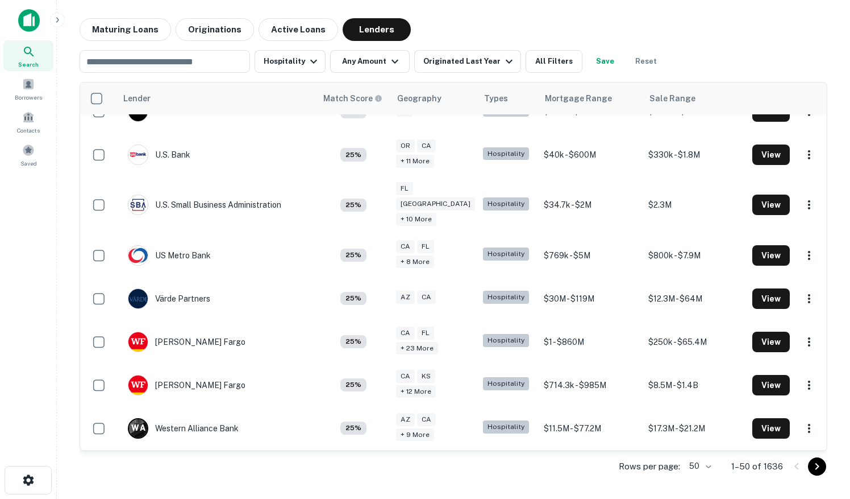
click at [181, 461] on div "Wsfs Bank" at bounding box center [162, 471] width 68 height 20
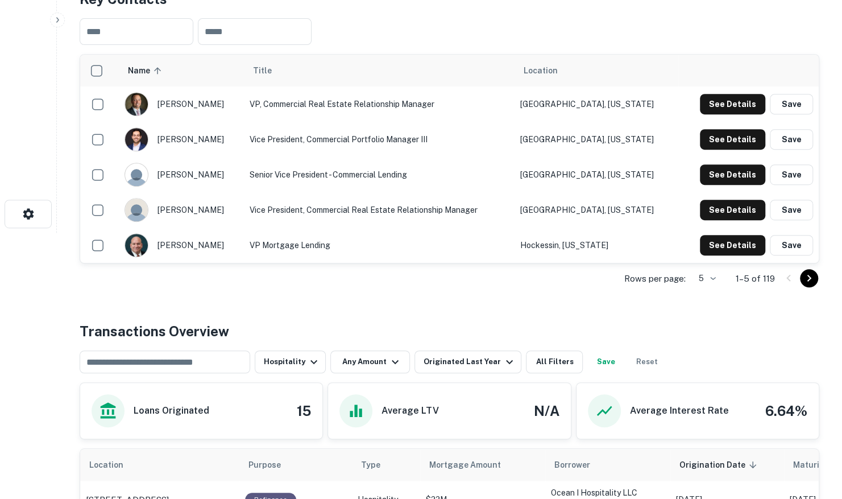
scroll to position [284, 0]
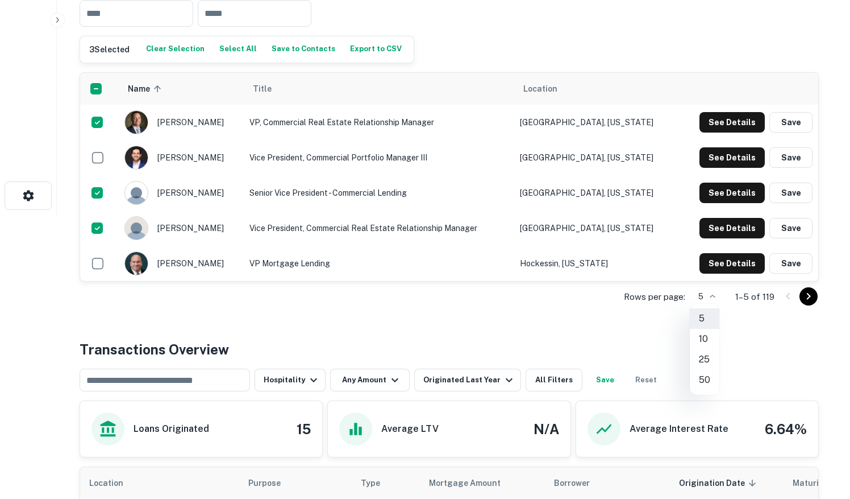
click at [697, 377] on li "50" at bounding box center [705, 380] width 30 height 20
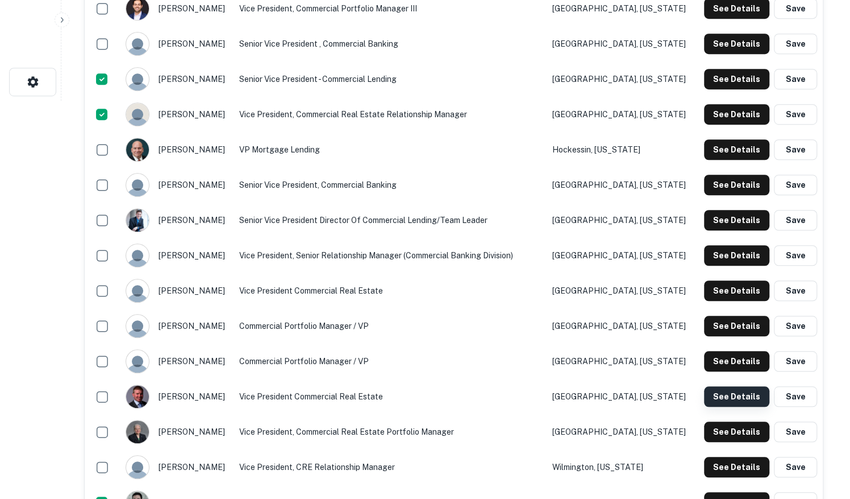
scroll to position [0, 0]
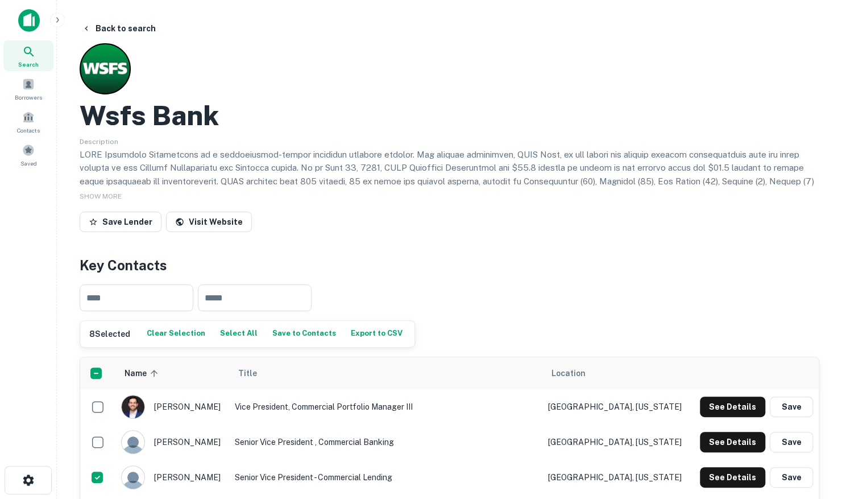
click at [301, 330] on button "Save to Contacts" at bounding box center [303, 333] width 69 height 17
click at [138, 30] on button "Back to search" at bounding box center [118, 28] width 83 height 20
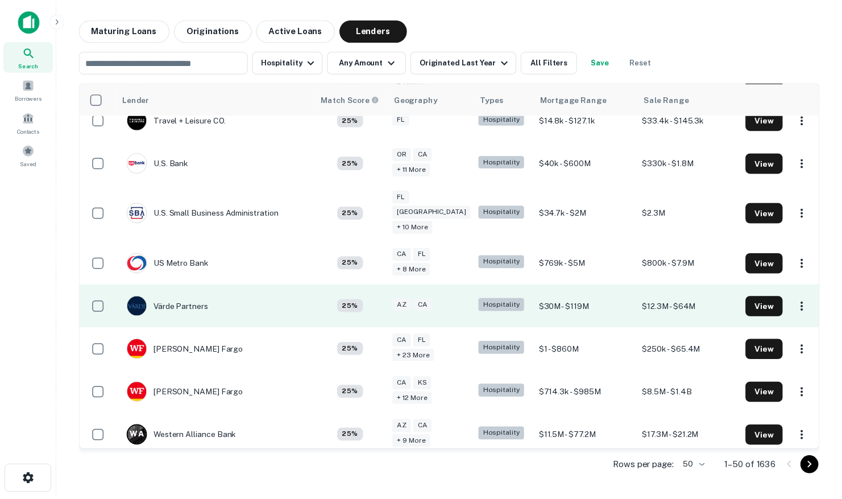
scroll to position [1824, 0]
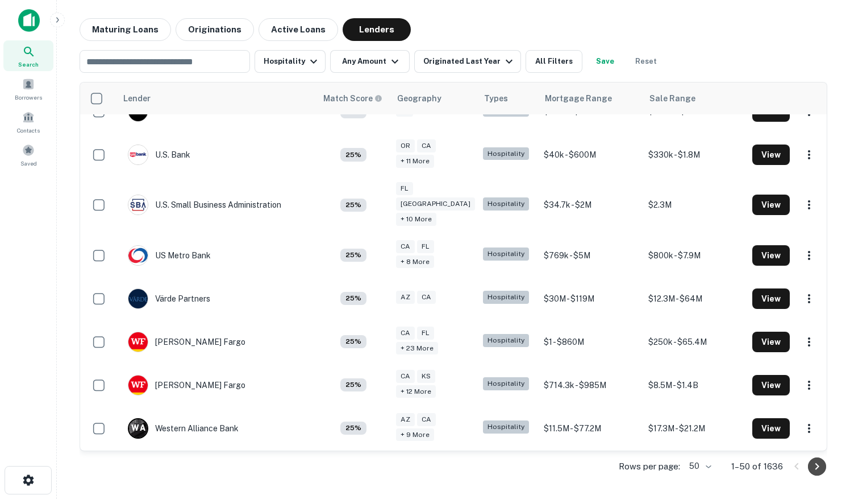
click at [815, 467] on icon "Go to next page" at bounding box center [818, 466] width 14 height 14
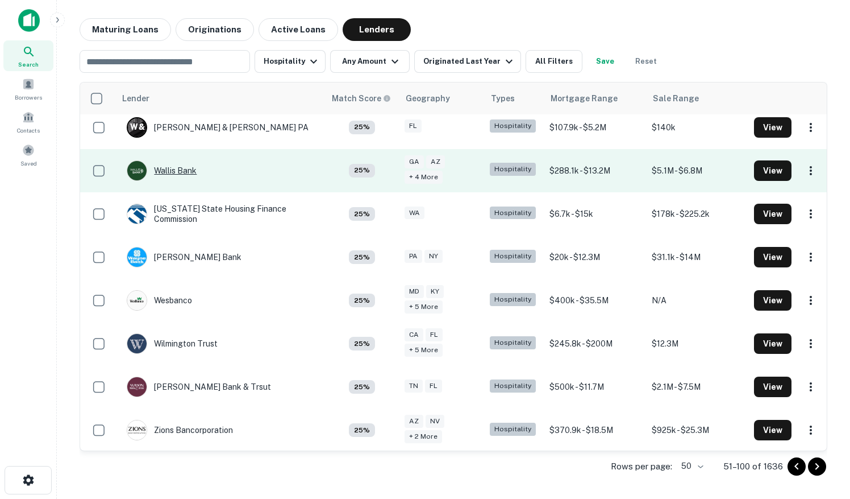
click at [192, 170] on div "Wallis Bank" at bounding box center [162, 170] width 70 height 20
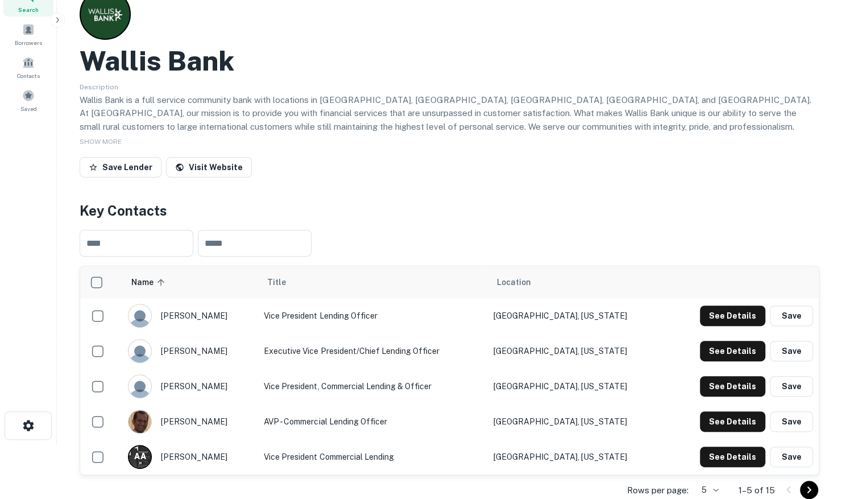
scroll to position [227, 0]
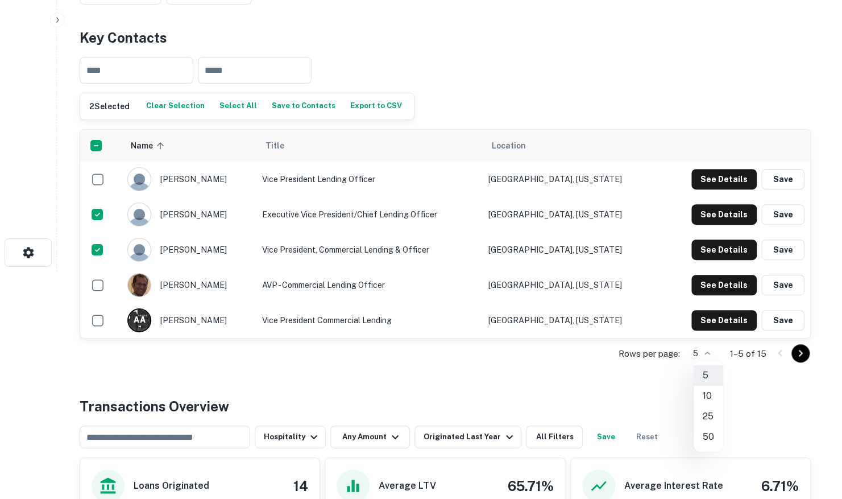
click at [706, 271] on body "Search Borrowers Contacts Saved Back to search Wallis Bank Description Wallis B…" at bounding box center [421, 22] width 842 height 499
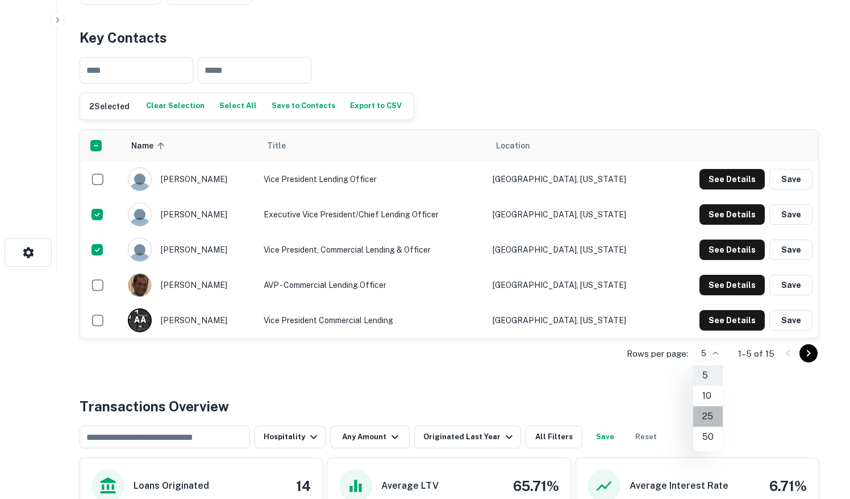
click at [707, 413] on li "25" at bounding box center [709, 416] width 30 height 20
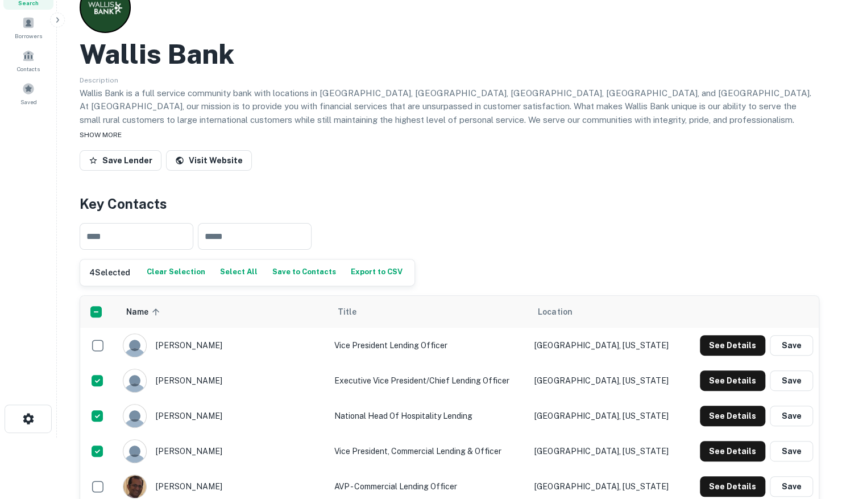
scroll to position [57, 0]
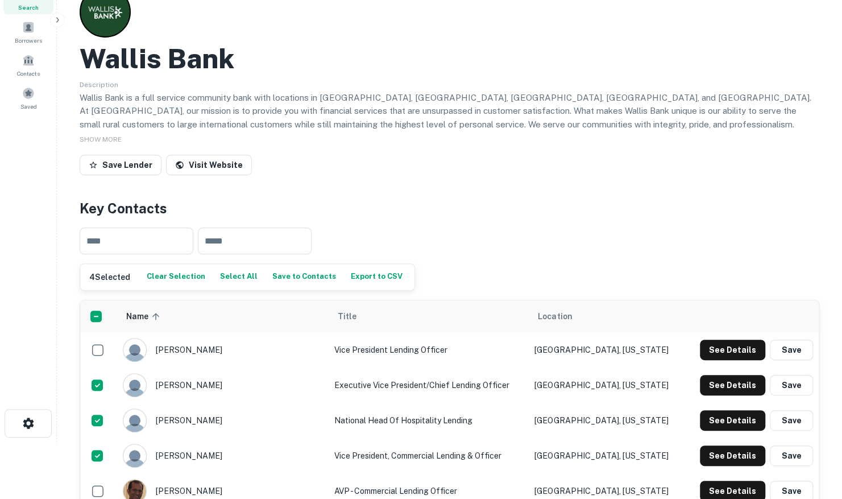
click at [291, 279] on button "Save to Contacts" at bounding box center [303, 276] width 69 height 17
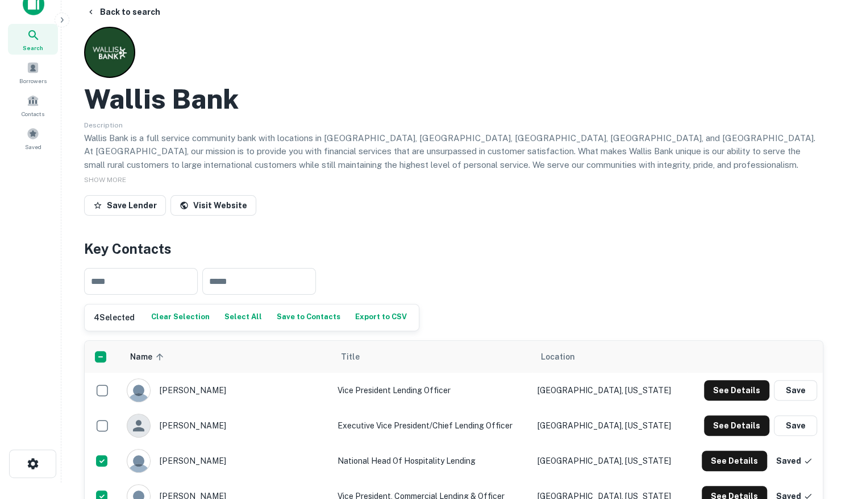
scroll to position [0, 0]
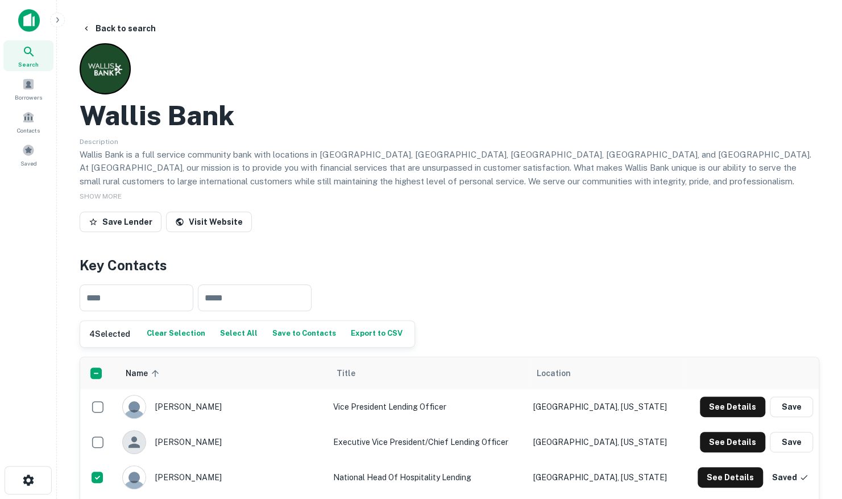
click at [274, 333] on button "Save to Contacts" at bounding box center [303, 333] width 69 height 17
click at [100, 31] on button "Back to search" at bounding box center [118, 28] width 83 height 20
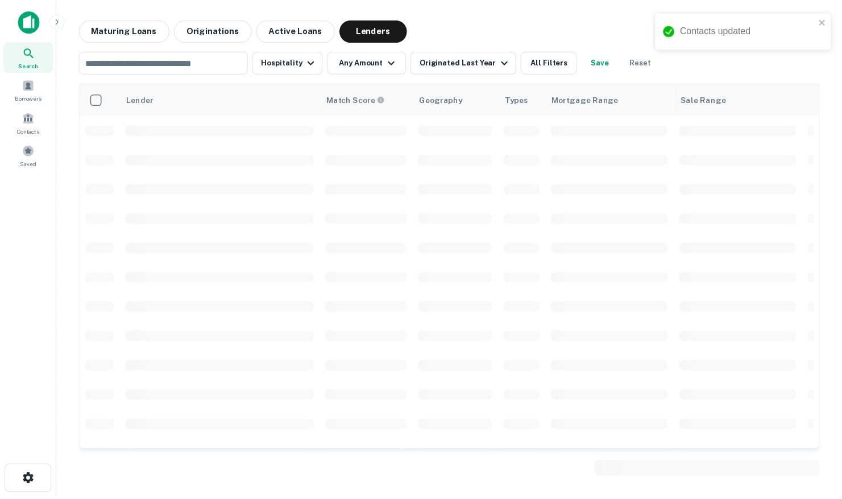
scroll to position [1824, 0]
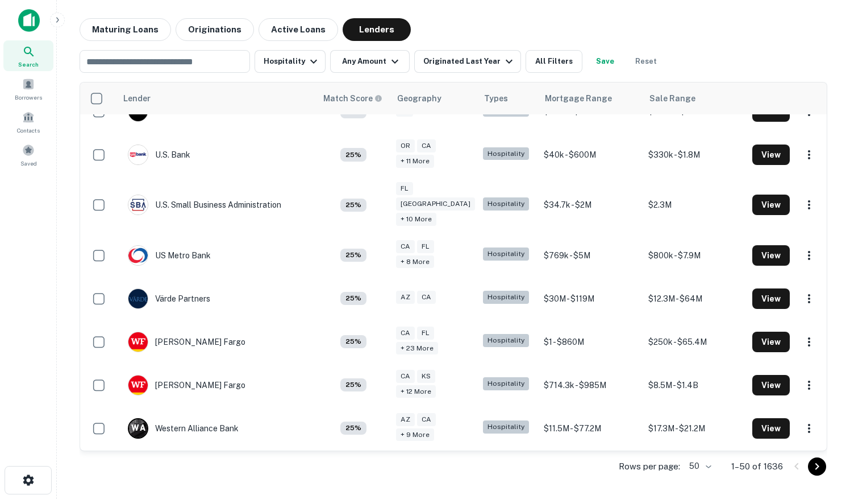
click at [819, 471] on icon "Go to next page" at bounding box center [818, 466] width 14 height 14
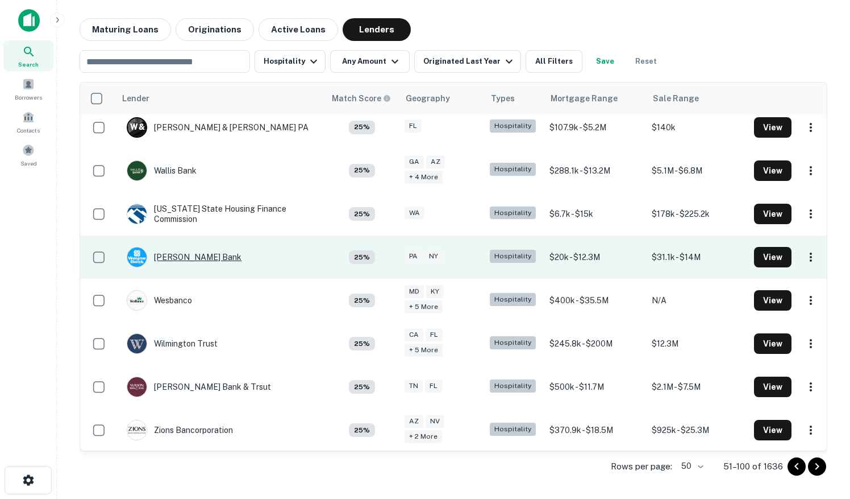
click at [164, 258] on div "[PERSON_NAME] Bank" at bounding box center [184, 257] width 115 height 20
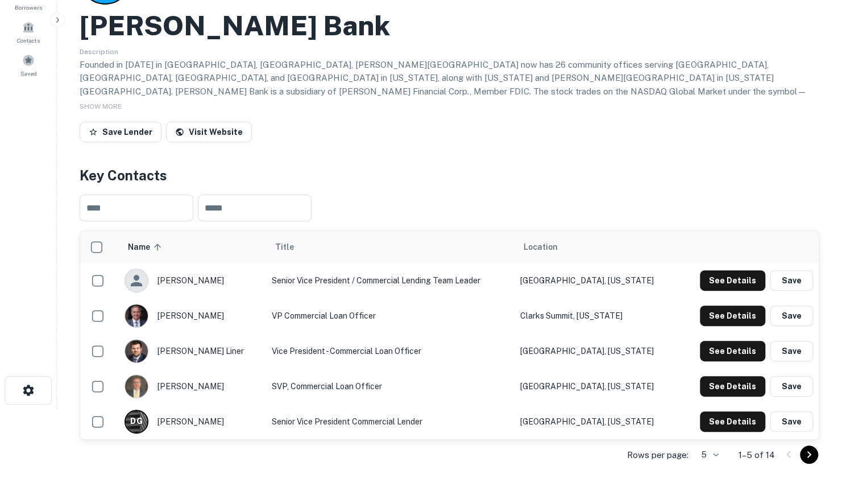
scroll to position [227, 0]
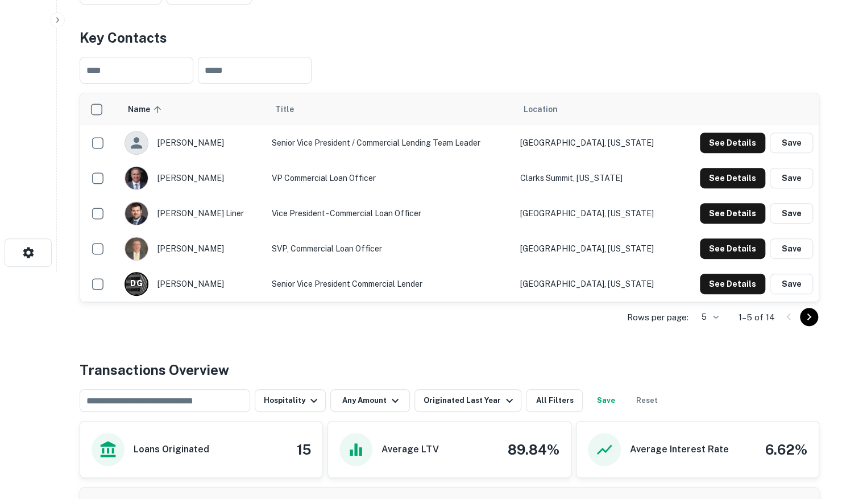
click at [715, 271] on body "Search Borrowers Contacts Saved Back to search Wayne Bank Description Founded i…" at bounding box center [421, 22] width 842 height 499
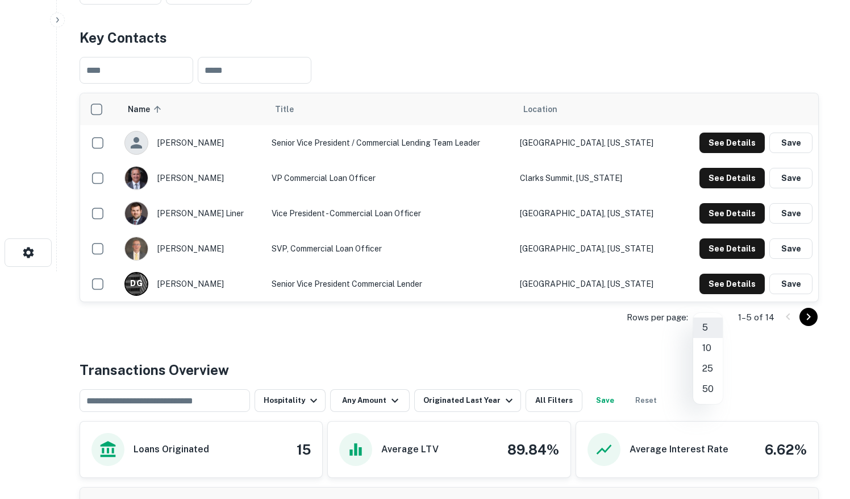
click at [712, 370] on li "25" at bounding box center [709, 368] width 30 height 20
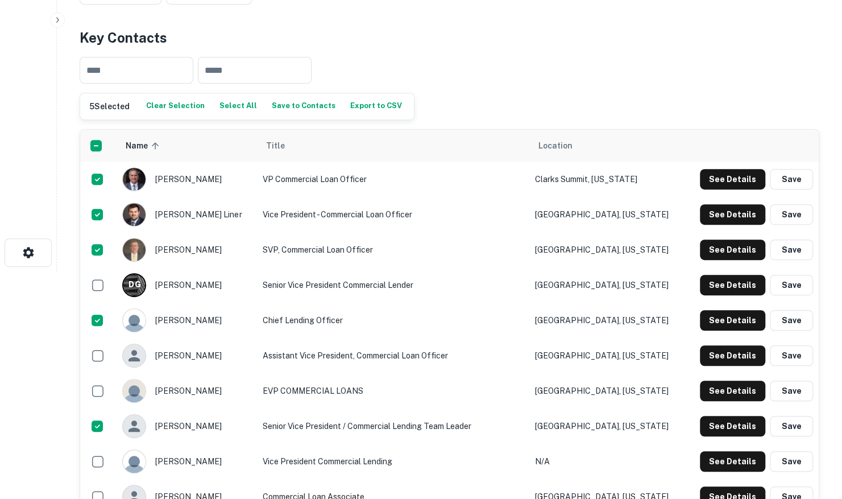
click at [316, 98] on button "Save to Contacts" at bounding box center [303, 106] width 69 height 17
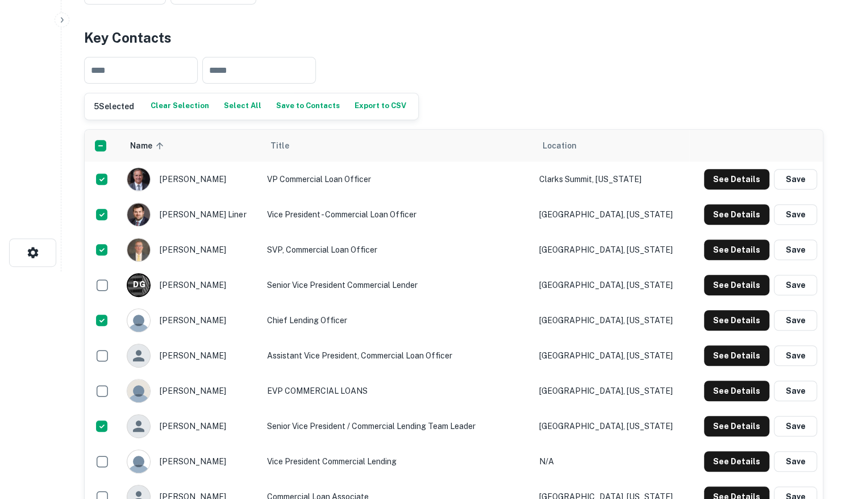
scroll to position [0, 0]
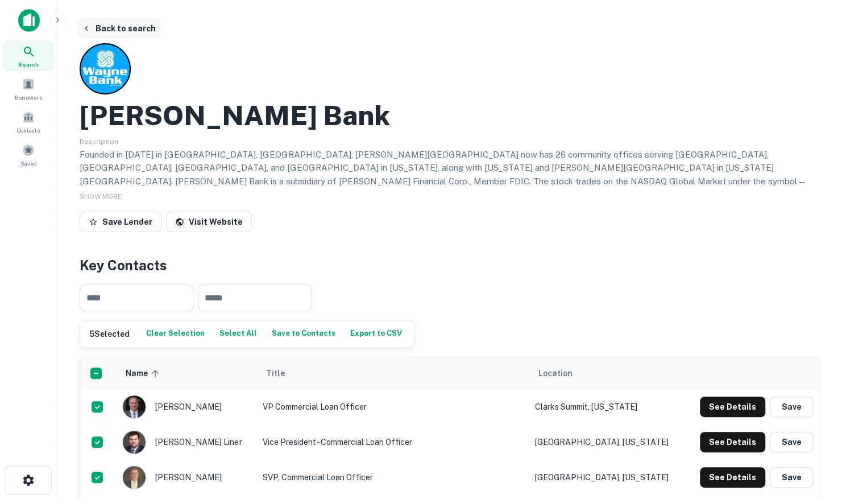
click at [102, 27] on button "Back to search" at bounding box center [118, 28] width 83 height 20
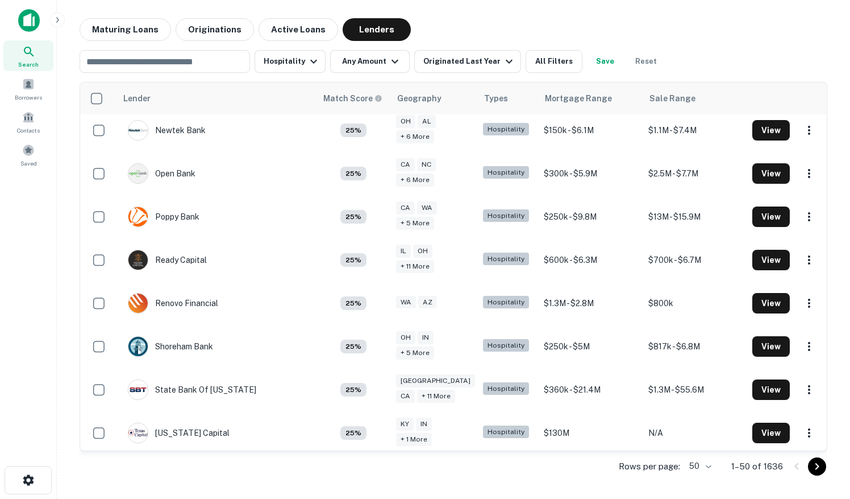
scroll to position [1824, 0]
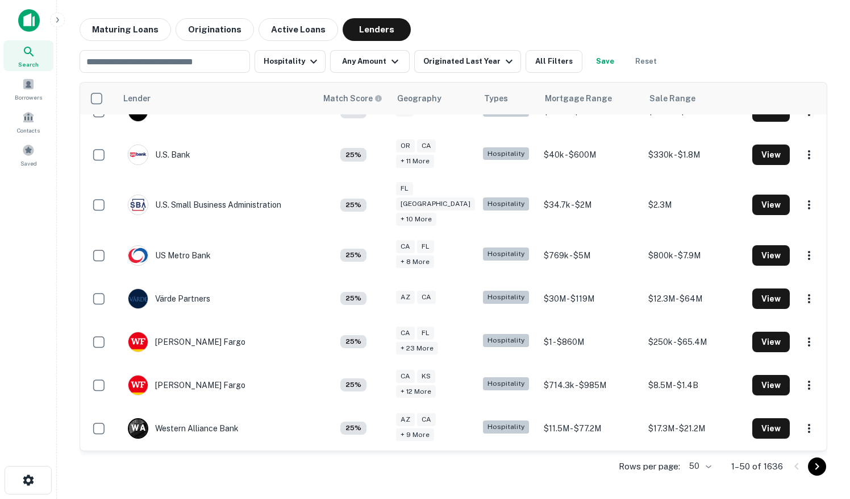
click at [816, 466] on icon "Go to next page" at bounding box center [818, 466] width 14 height 14
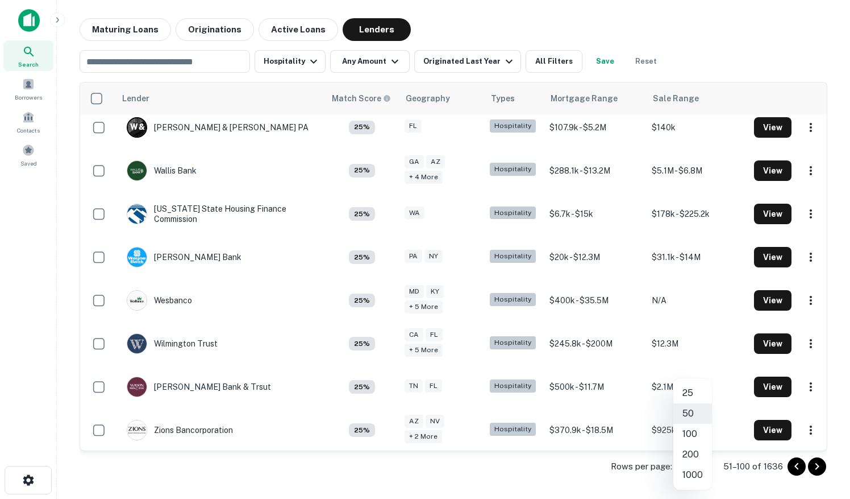
click at [694, 464] on body "Search Borrowers Contacts Saved Maturing Loans Originations Active Loans Lender…" at bounding box center [425, 249] width 850 height 499
click at [688, 438] on li "100" at bounding box center [693, 434] width 39 height 20
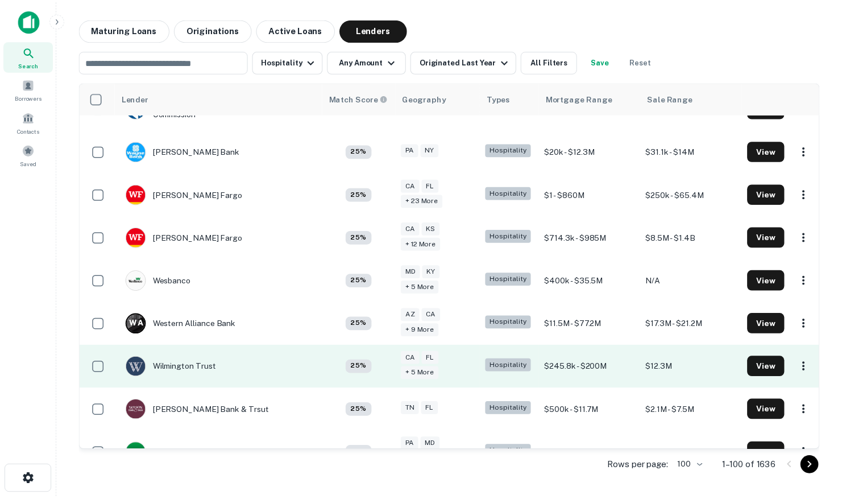
scroll to position [3984, 0]
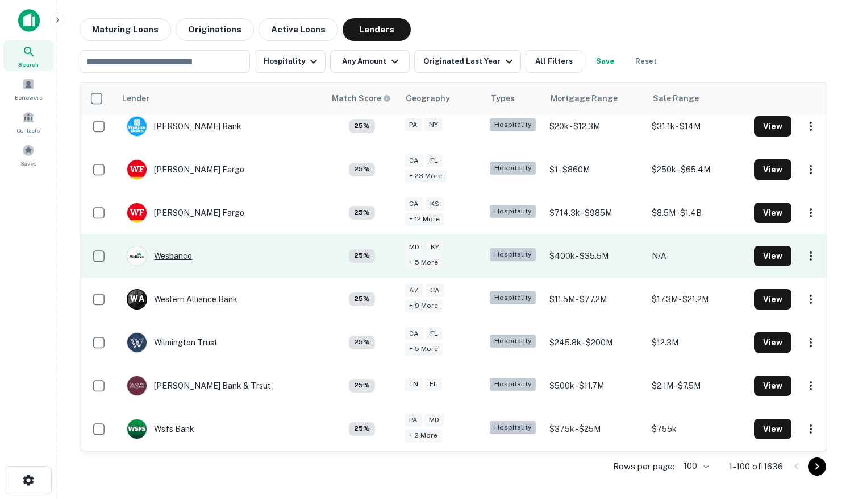
click at [169, 246] on div "Wesbanco" at bounding box center [159, 256] width 65 height 20
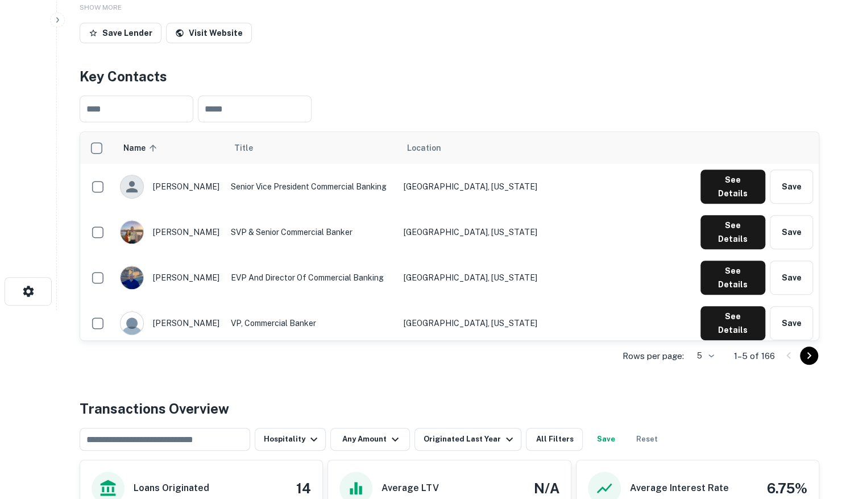
scroll to position [284, 0]
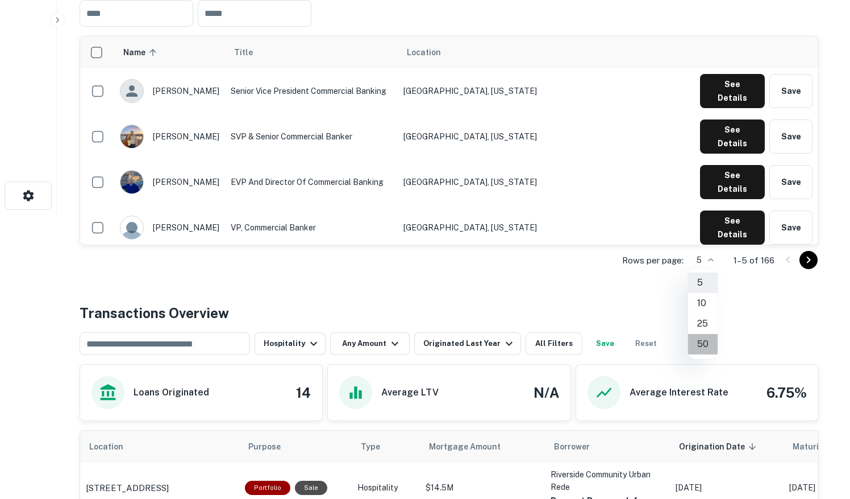
click at [696, 342] on li "50" at bounding box center [703, 344] width 30 height 20
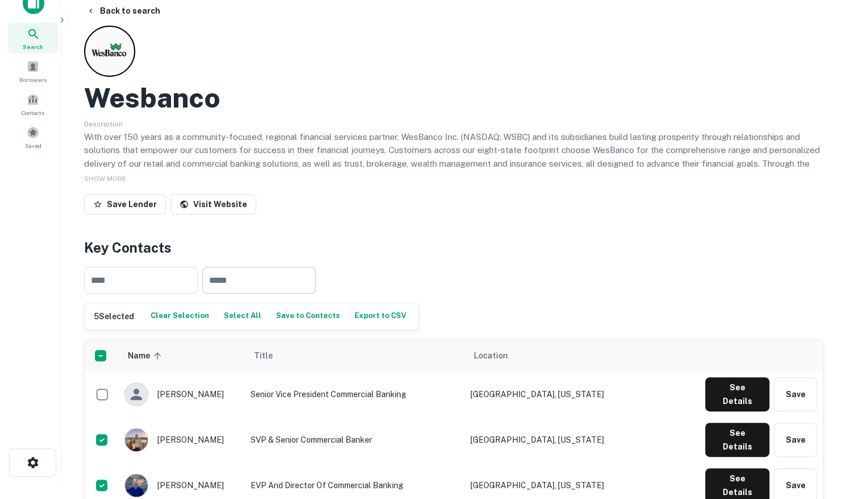
scroll to position [0, 0]
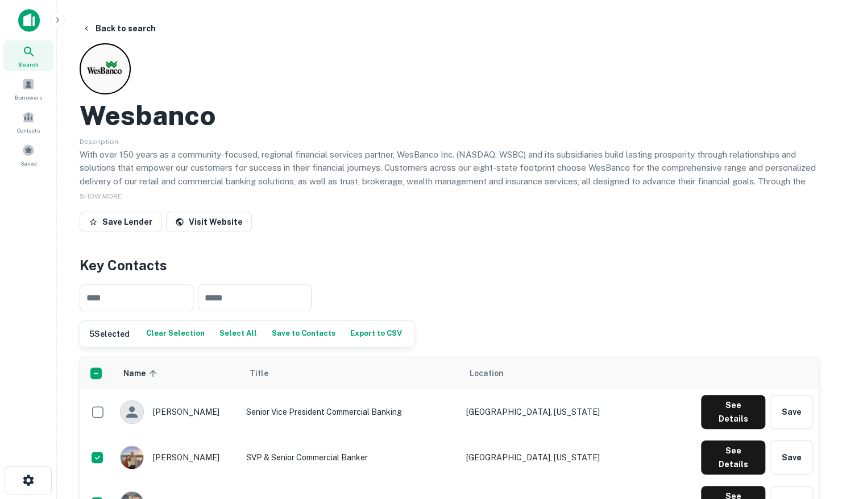
click at [285, 330] on button "Save to Contacts" at bounding box center [303, 333] width 69 height 17
click at [32, 122] on span at bounding box center [28, 117] width 13 height 13
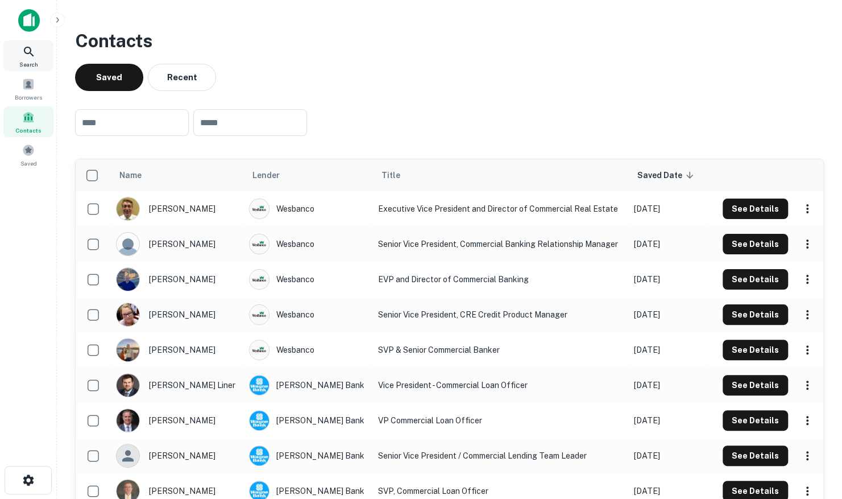
click at [31, 56] on icon at bounding box center [29, 52] width 14 height 14
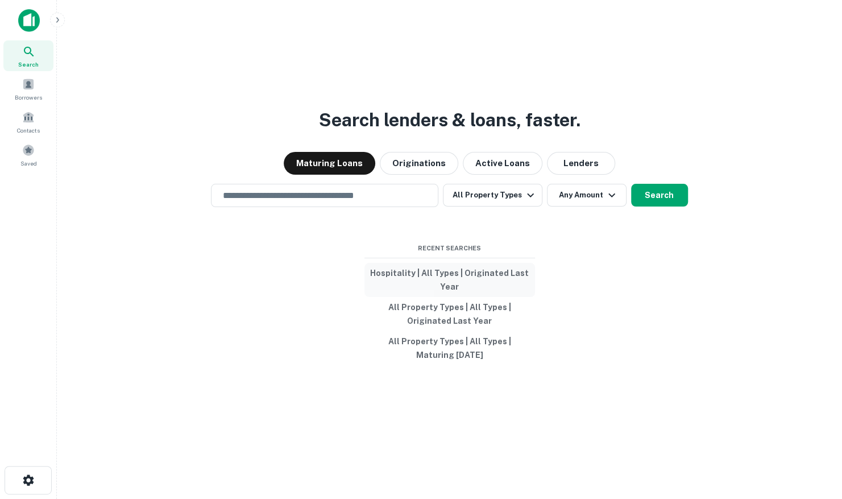
click at [479, 268] on button "Hospitality | All Types | Originated Last Year" at bounding box center [449, 280] width 171 height 34
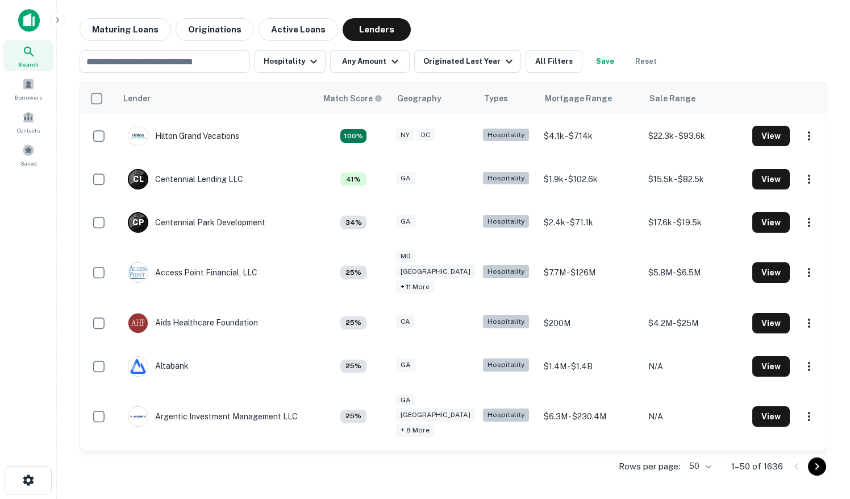
scroll to position [1824, 0]
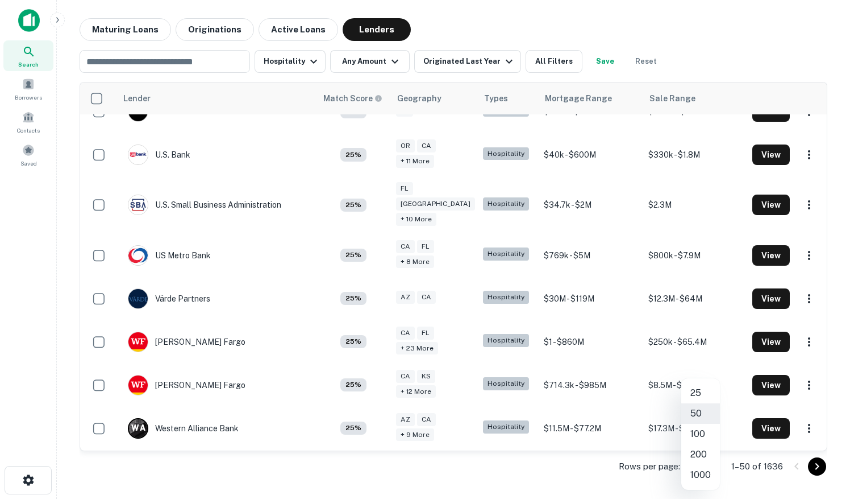
click at [695, 468] on body "Search Borrowers Contacts Saved Maturing Loans Originations Active Loans Lender…" at bounding box center [425, 249] width 850 height 499
click at [692, 451] on li "200" at bounding box center [701, 454] width 39 height 20
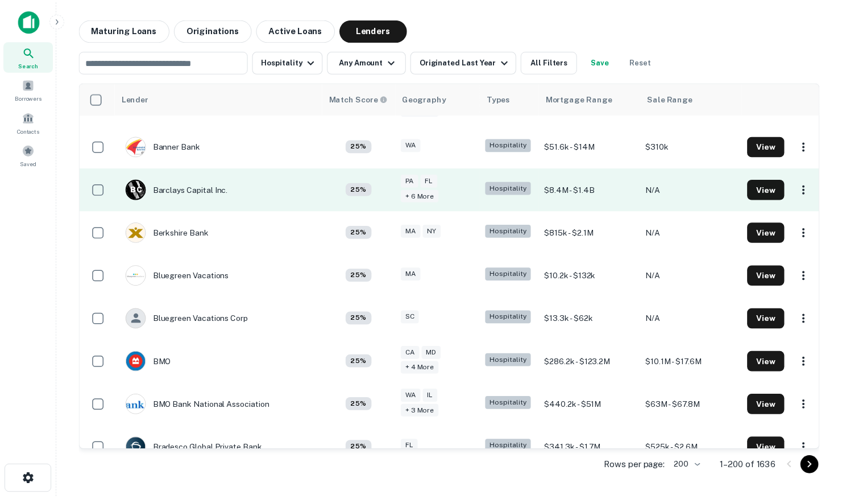
scroll to position [966, 0]
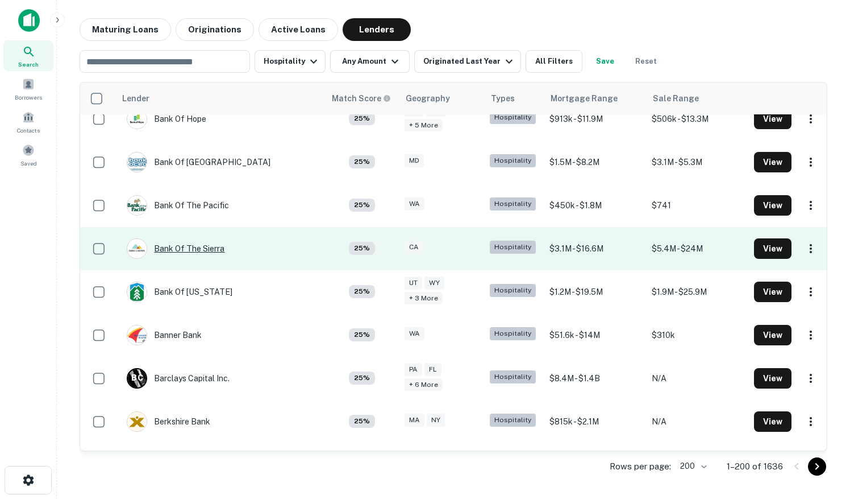
click at [202, 238] on div "Bank Of The Sierra" at bounding box center [176, 248] width 98 height 20
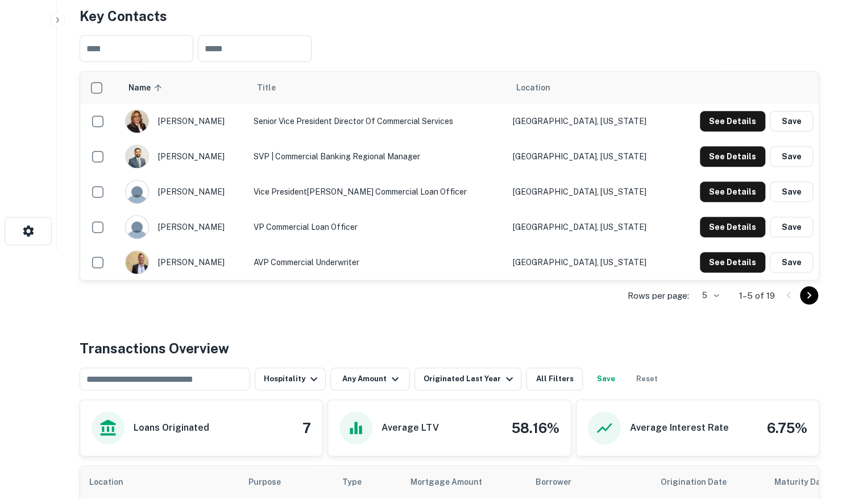
scroll to position [284, 0]
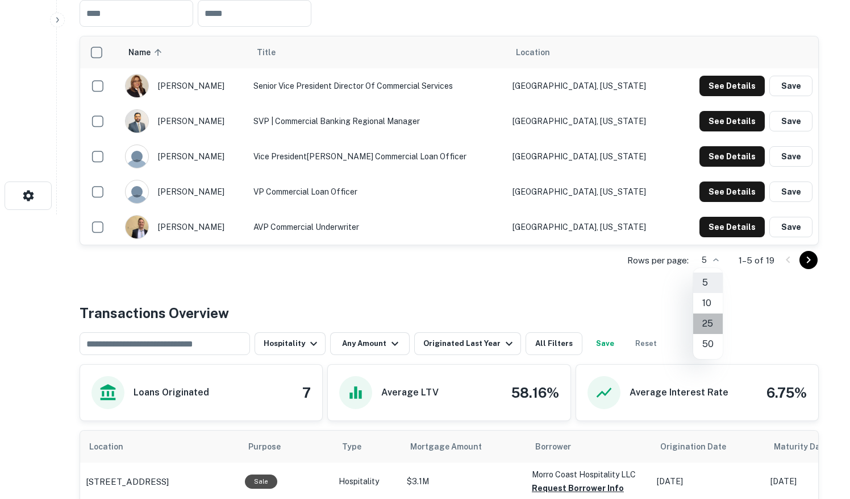
click at [702, 327] on li "25" at bounding box center [709, 323] width 30 height 20
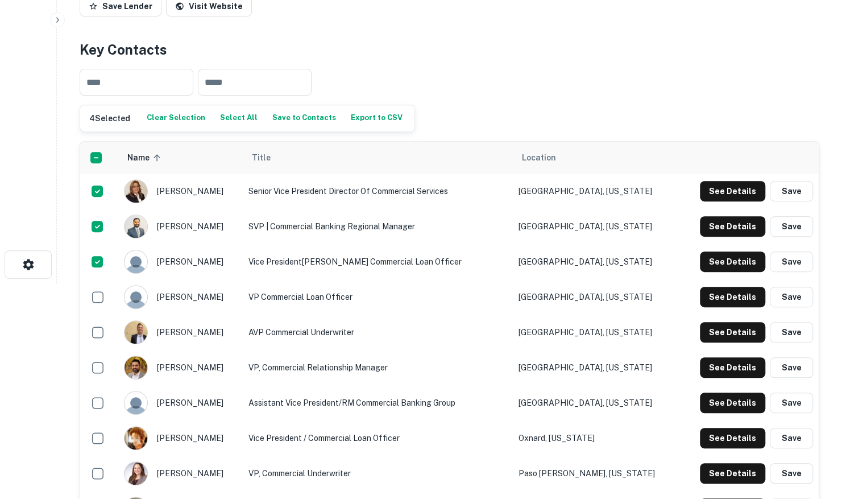
scroll to position [57, 0]
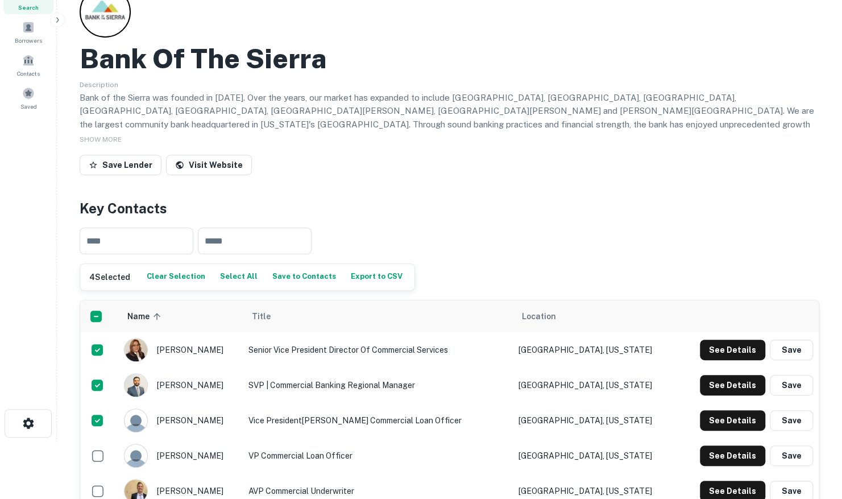
click at [290, 277] on button "Save to Contacts" at bounding box center [303, 276] width 69 height 17
